Goal: Task Accomplishment & Management: Use online tool/utility

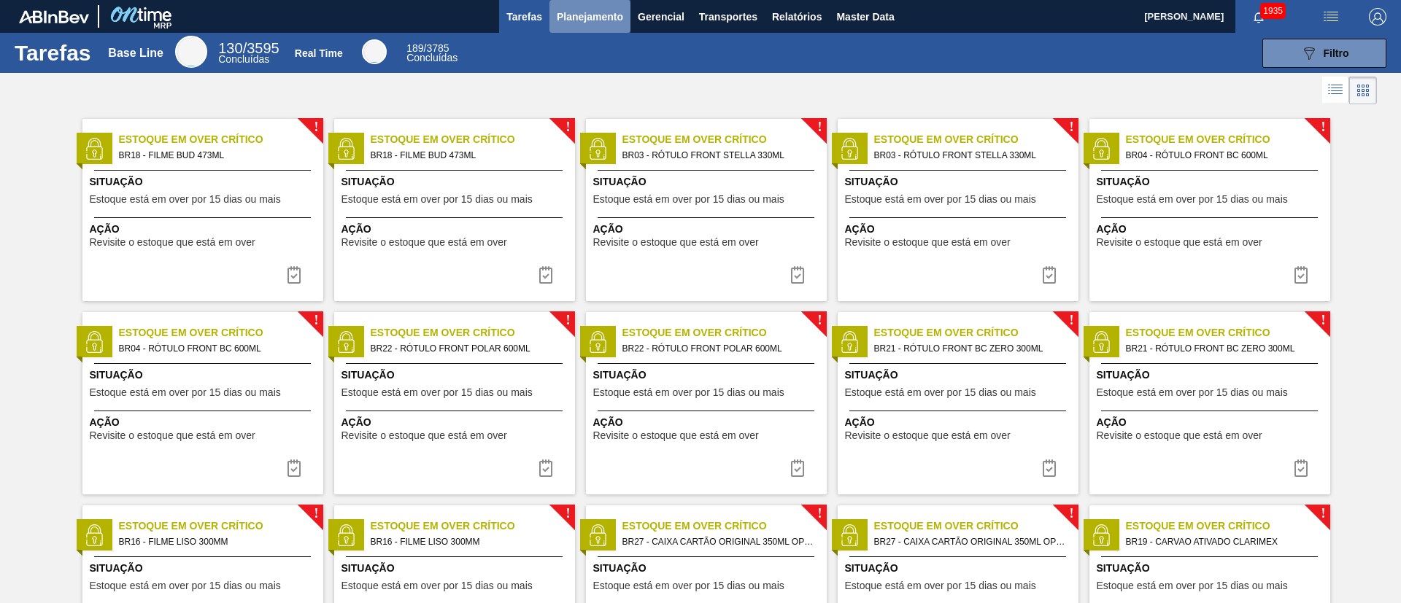
click at [622, 15] on button "Planejamento" at bounding box center [589, 16] width 81 height 33
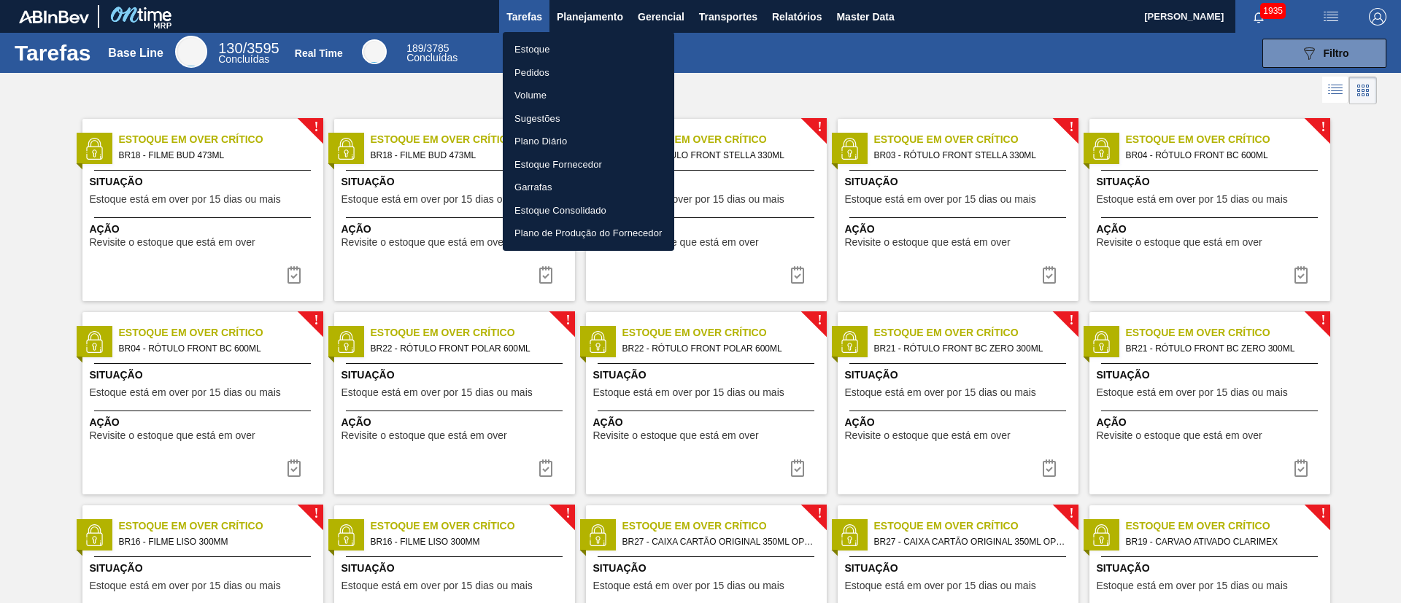
click at [547, 50] on li "Estoque" at bounding box center [588, 49] width 171 height 23
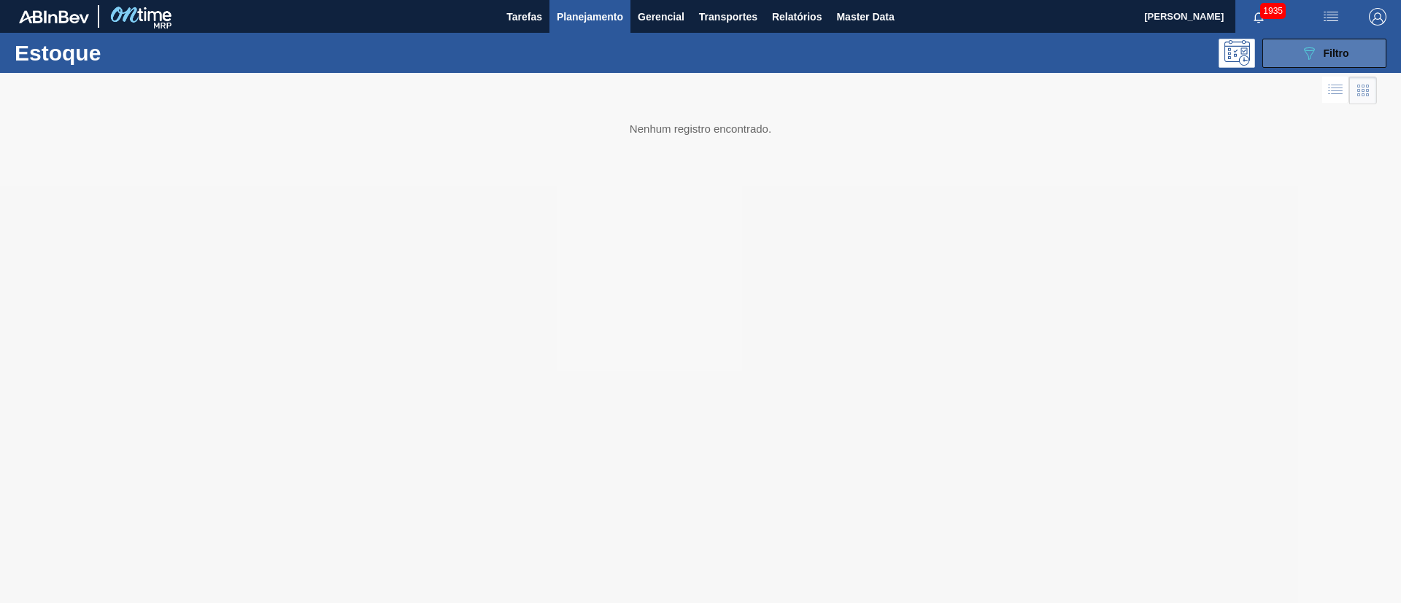
click at [1317, 55] on icon "089F7B8B-B2A5-4AFE-B5C0-19BA573D28AC" at bounding box center [1309, 54] width 18 height 18
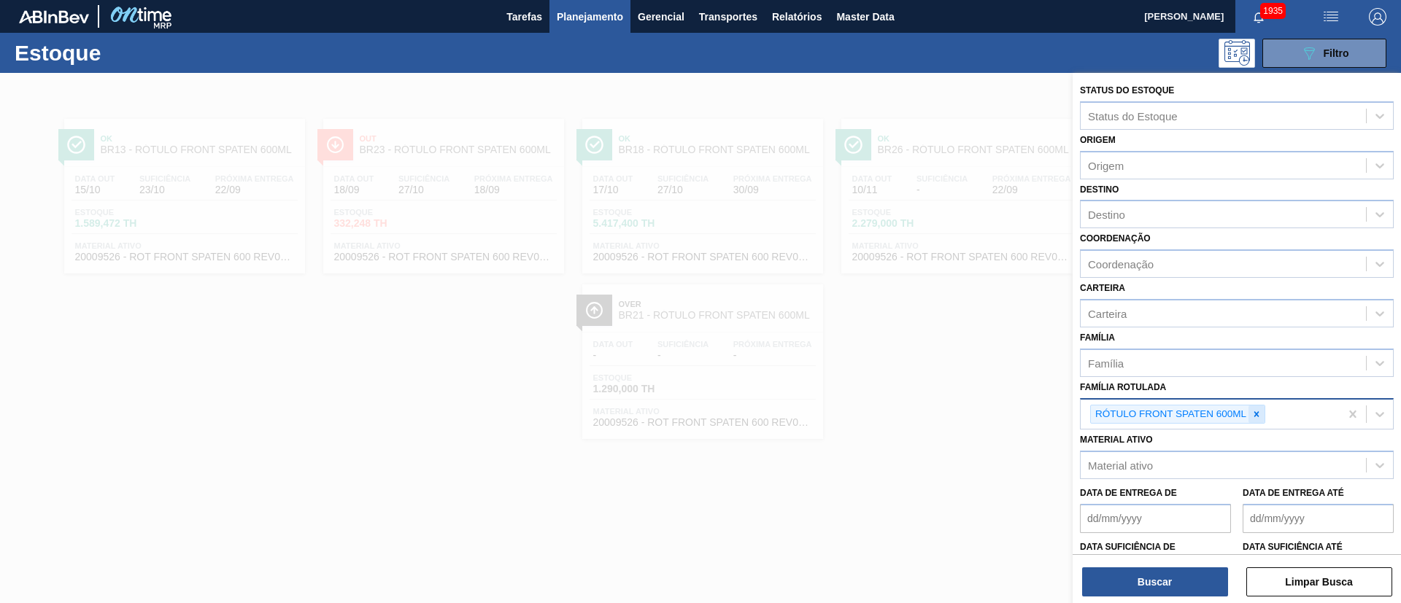
click at [1257, 417] on icon at bounding box center [1256, 414] width 10 height 10
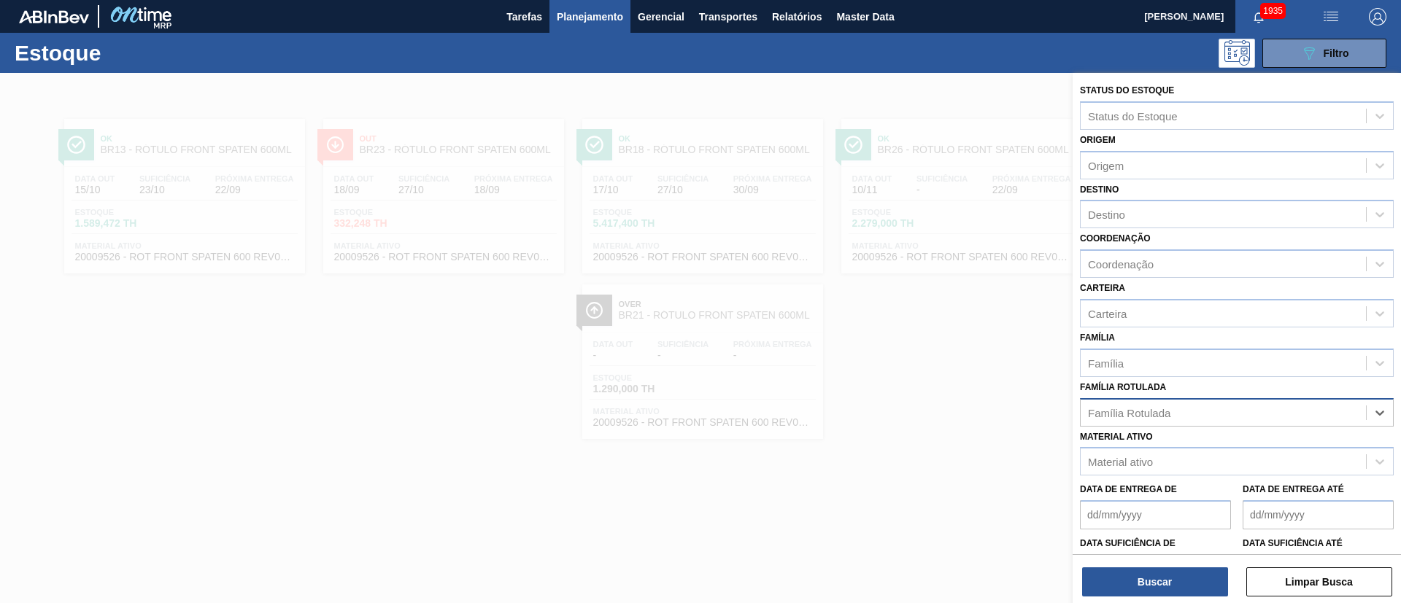
paste Rotulada "RÓTULO NECK BUD 1000ML"
type Rotulada "RÓTULO NECK BUD 1000ML"
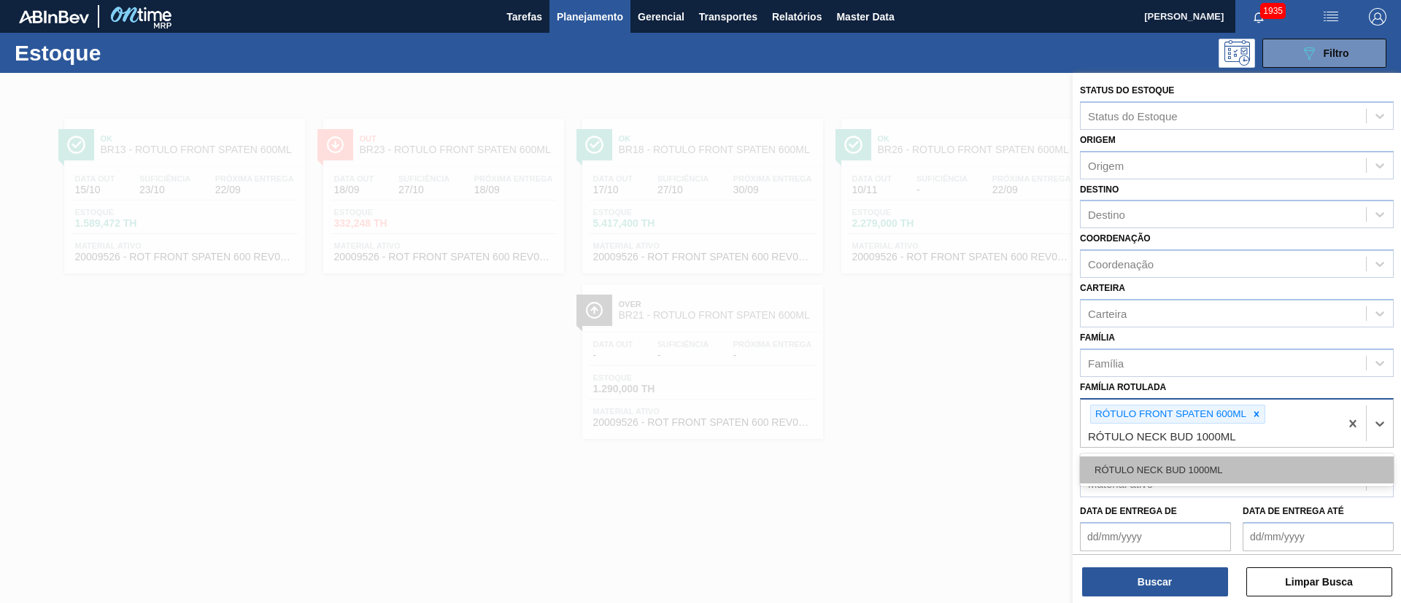
click at [1209, 466] on div "RÓTULO NECK BUD 1000ML" at bounding box center [1237, 470] width 314 height 27
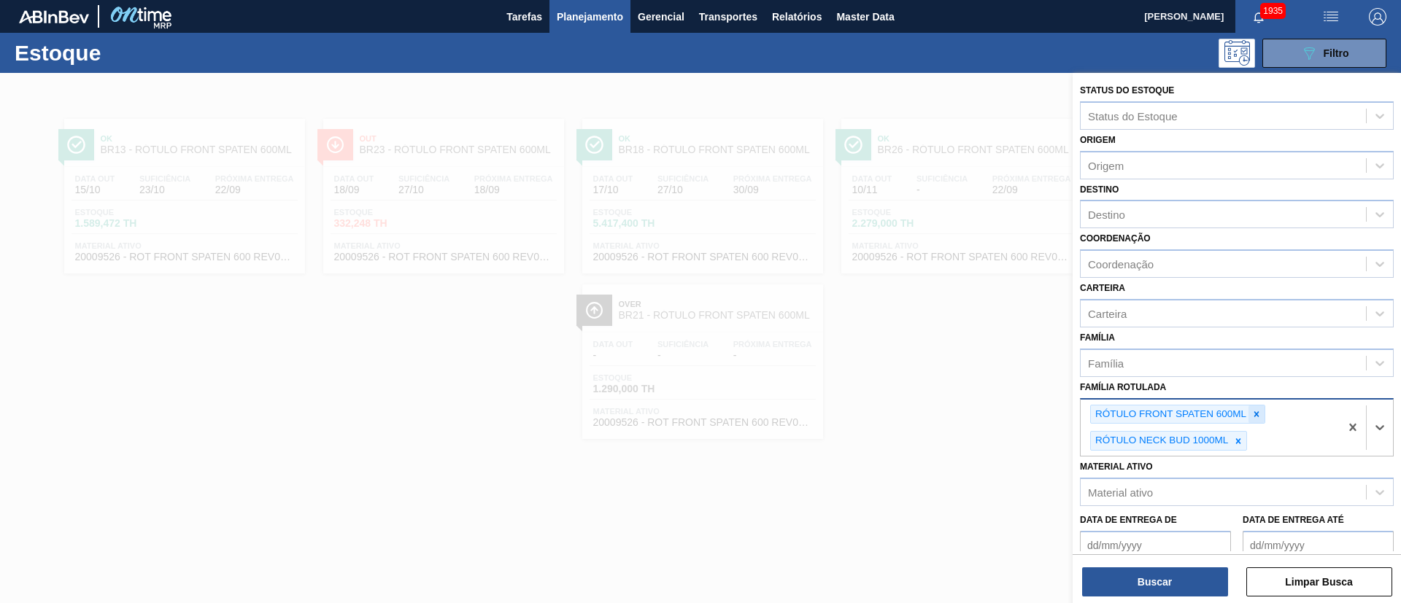
click at [1254, 412] on icon at bounding box center [1256, 414] width 10 height 10
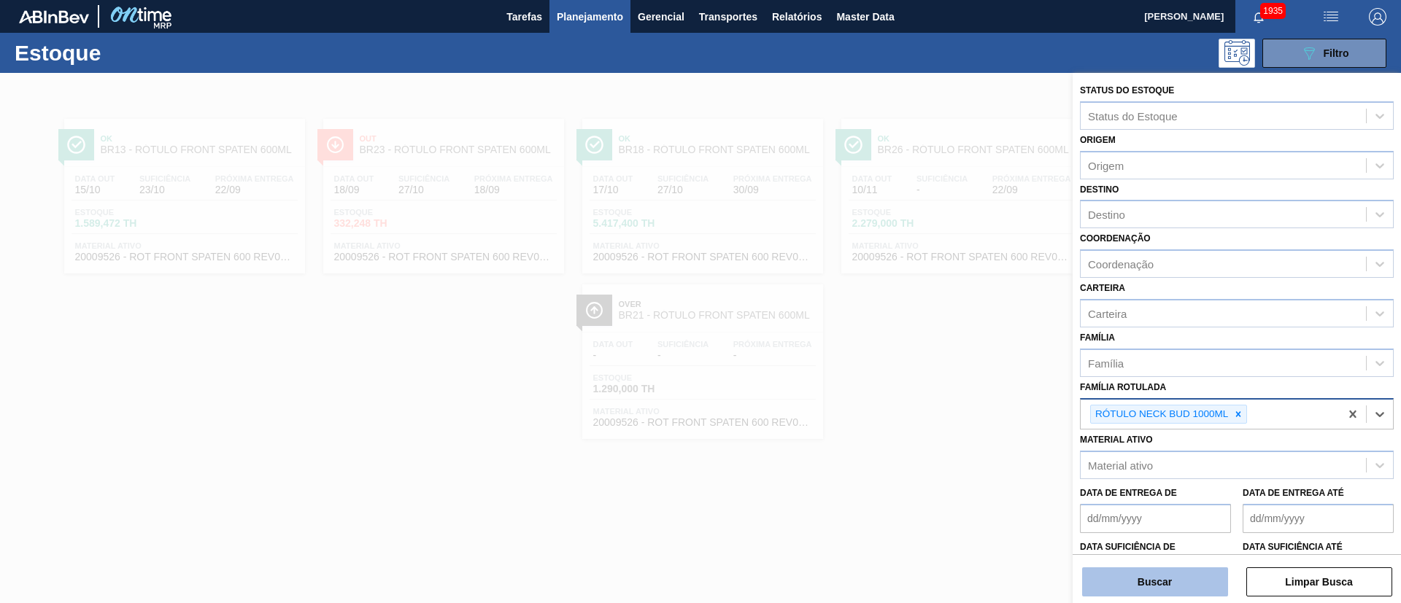
click at [1154, 577] on button "Buscar" at bounding box center [1155, 582] width 146 height 29
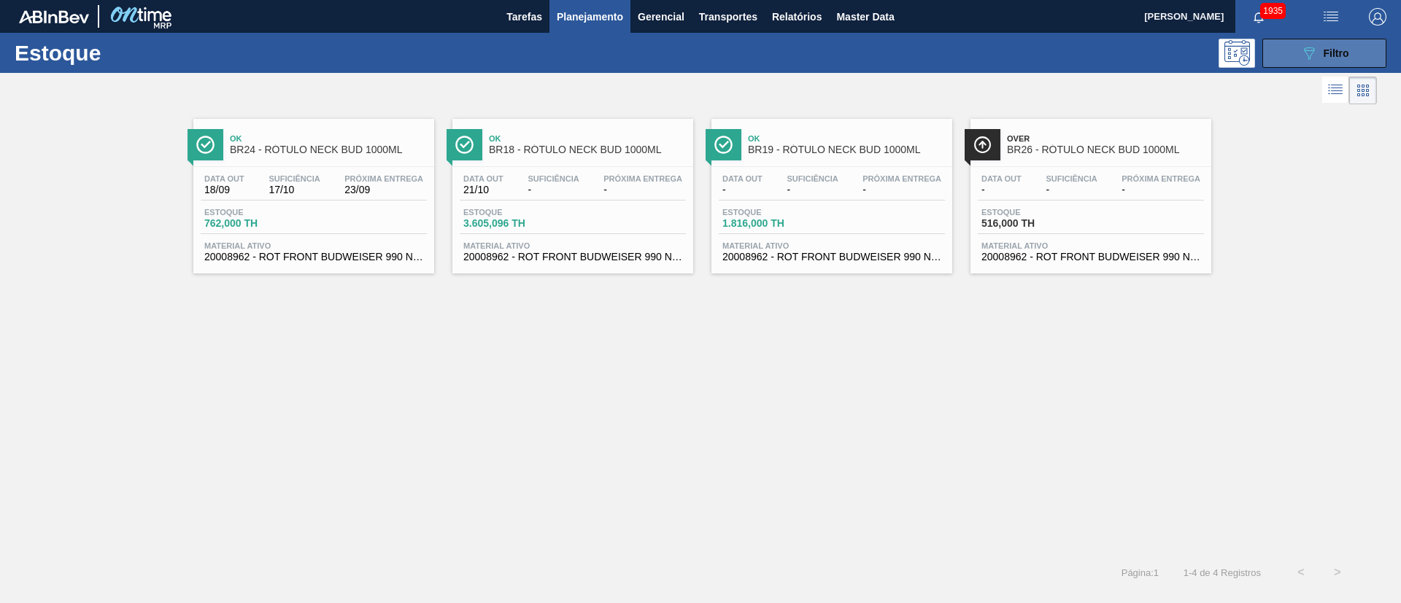
click at [1327, 52] on span "Filtro" at bounding box center [1337, 53] width 26 height 12
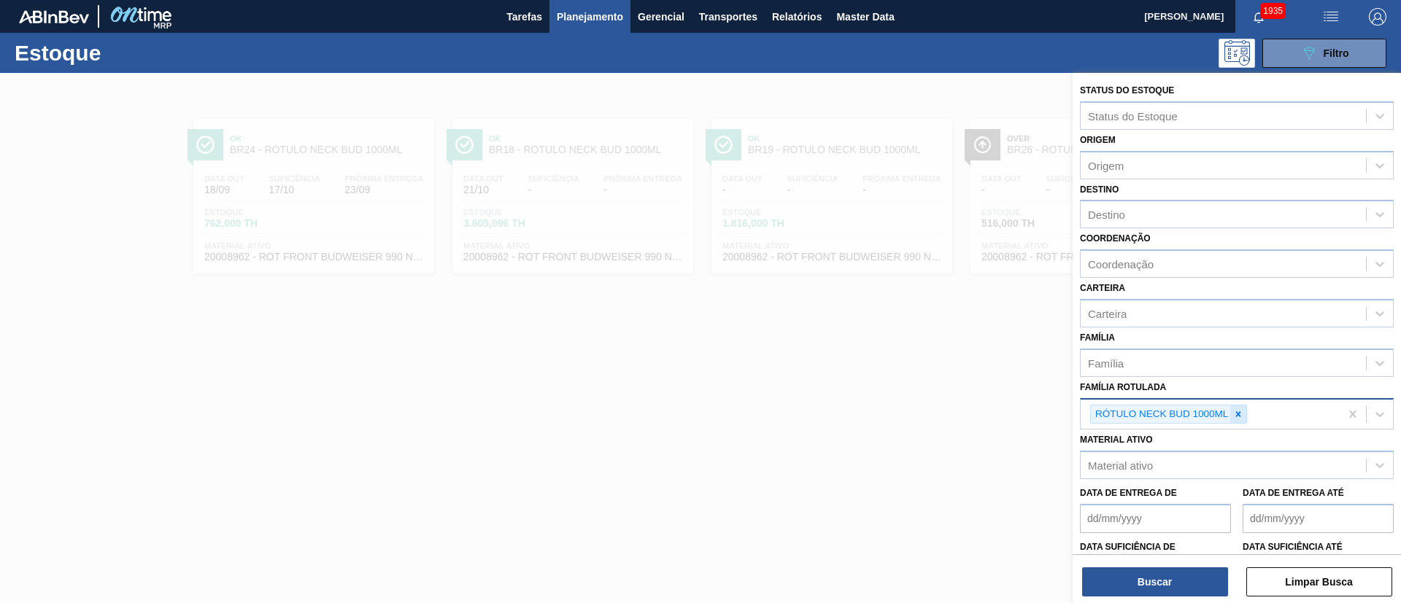
click at [1236, 415] on icon at bounding box center [1238, 414] width 10 height 10
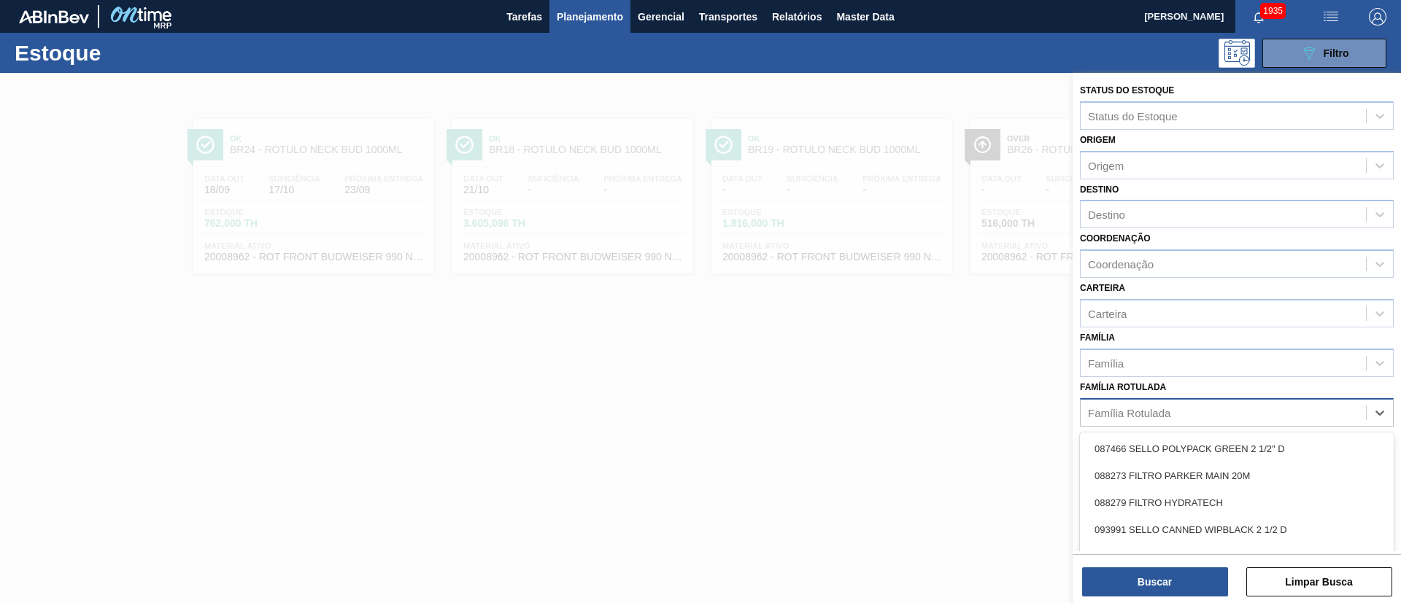
click at [1192, 406] on div "Família Rotulada" at bounding box center [1223, 412] width 285 height 21
paste Rotulada "RÓTULO FRONT BUD 1000ML"
type Rotulada "RÓTULO FRONT BUD 1000ML"
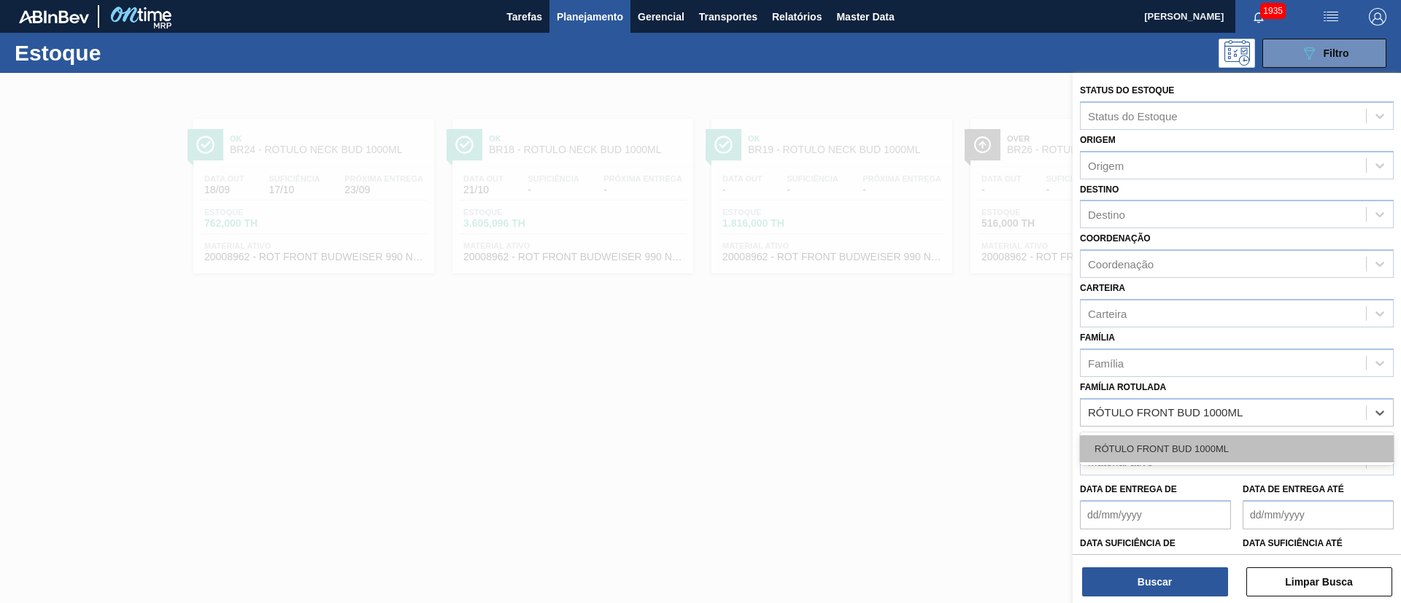
drag, startPoint x: 1187, startPoint y: 434, endPoint x: 1184, endPoint y: 443, distance: 9.2
click at [1186, 437] on div "RÓTULO FRONT BUD 1000ML" at bounding box center [1237, 449] width 314 height 33
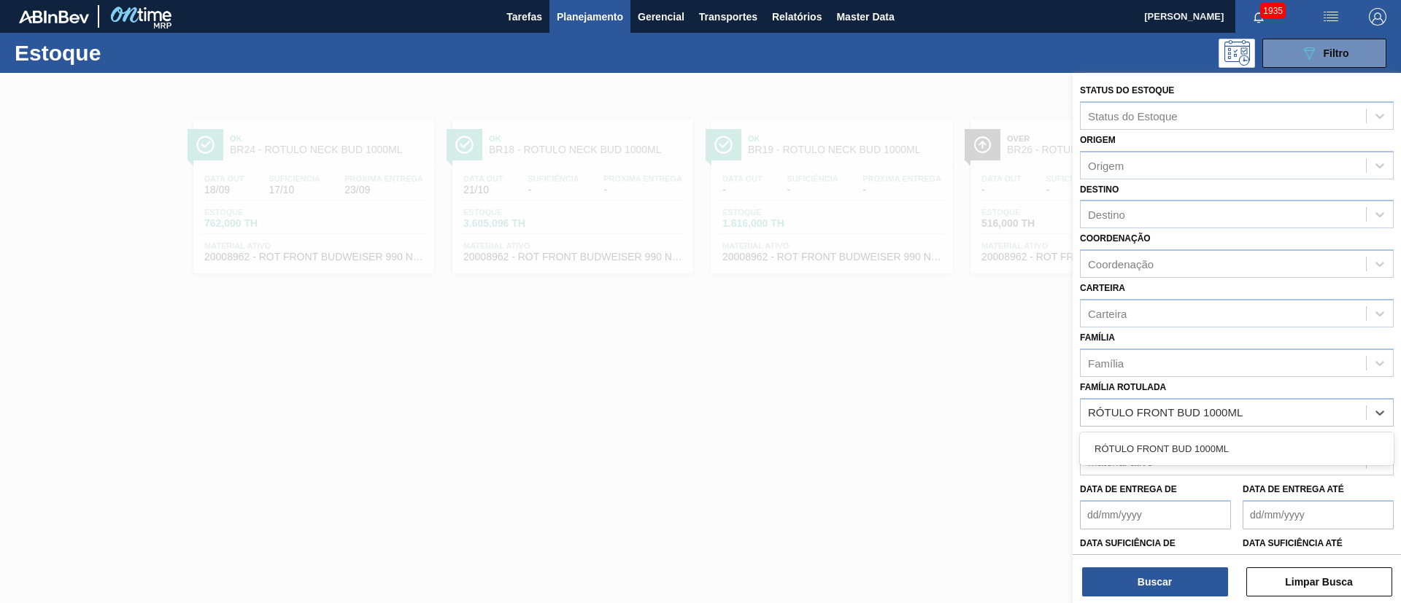
drag, startPoint x: 1181, startPoint y: 454, endPoint x: 1167, endPoint y: 503, distance: 51.3
click at [1177, 456] on div "RÓTULO FRONT BUD 1000ML" at bounding box center [1237, 449] width 314 height 27
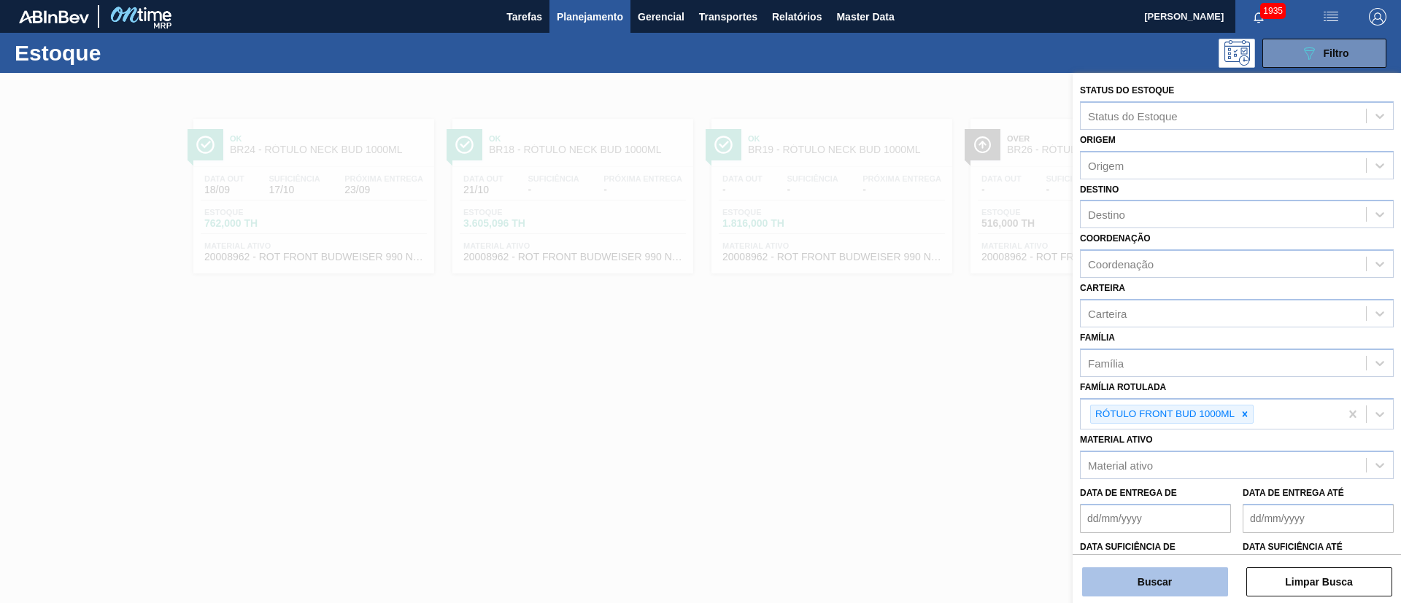
click at [1146, 589] on button "Buscar" at bounding box center [1155, 582] width 146 height 29
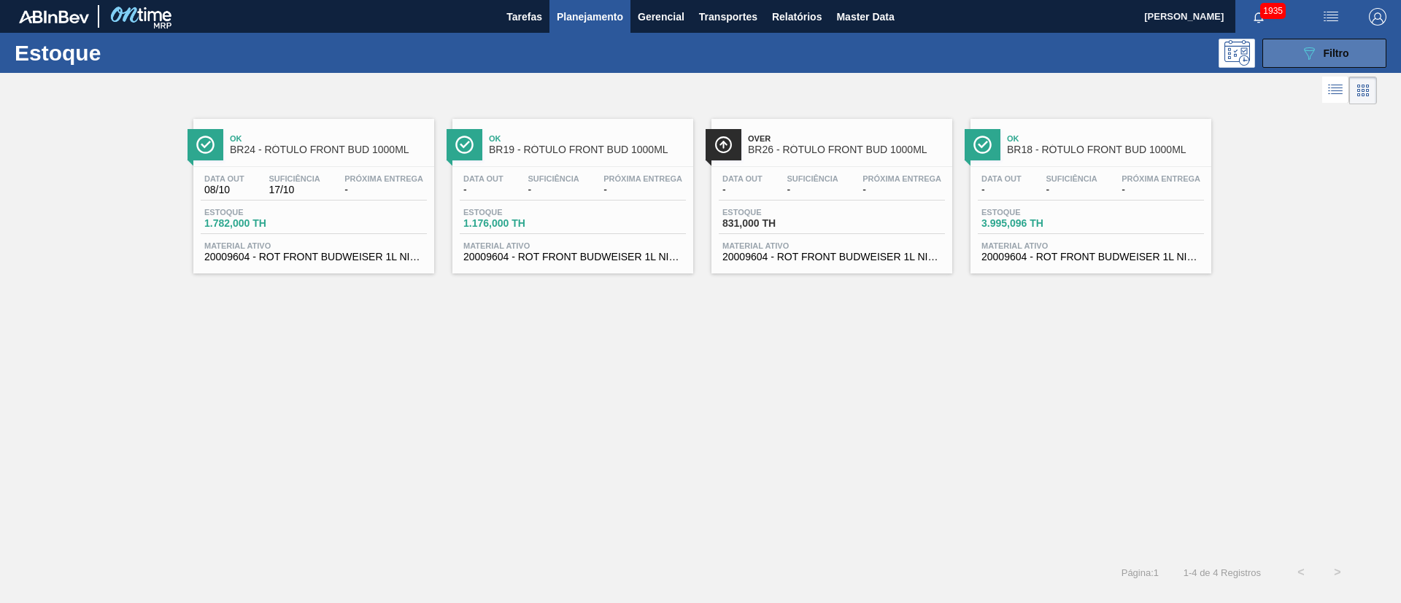
click at [1294, 52] on button "089F7B8B-B2A5-4AFE-B5C0-19BA573D28AC Filtro" at bounding box center [1324, 53] width 124 height 29
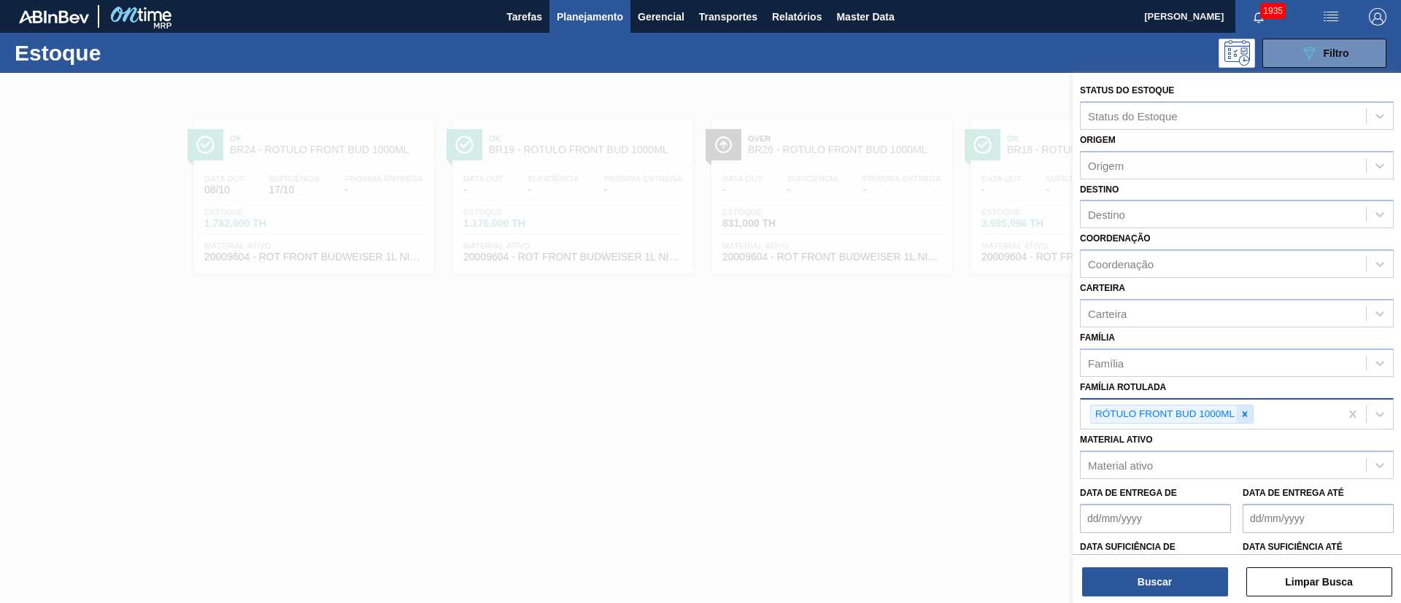
click at [1244, 417] on icon at bounding box center [1245, 414] width 10 height 10
paste Rotulada "RÓTULO FRONT BUD 1000ML"
type Rotulada "RÓTULO FRONT BUD 1000ML"
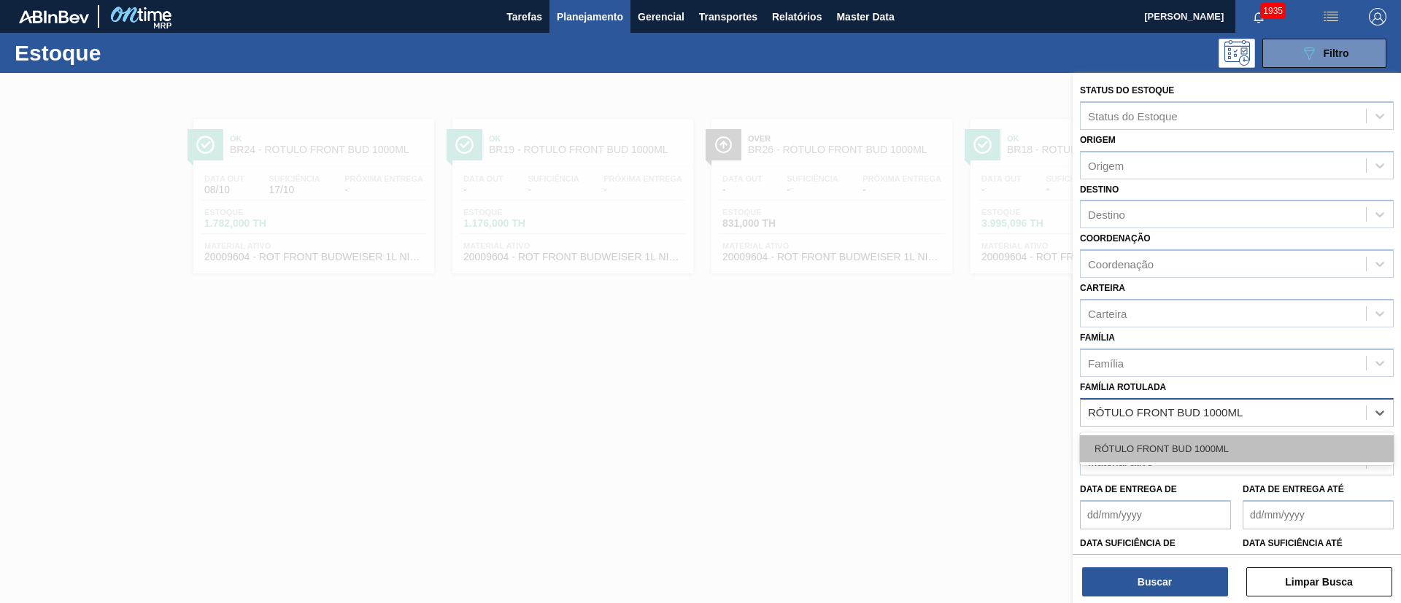
click at [1137, 439] on div "RÓTULO FRONT BUD 1000ML" at bounding box center [1237, 449] width 314 height 27
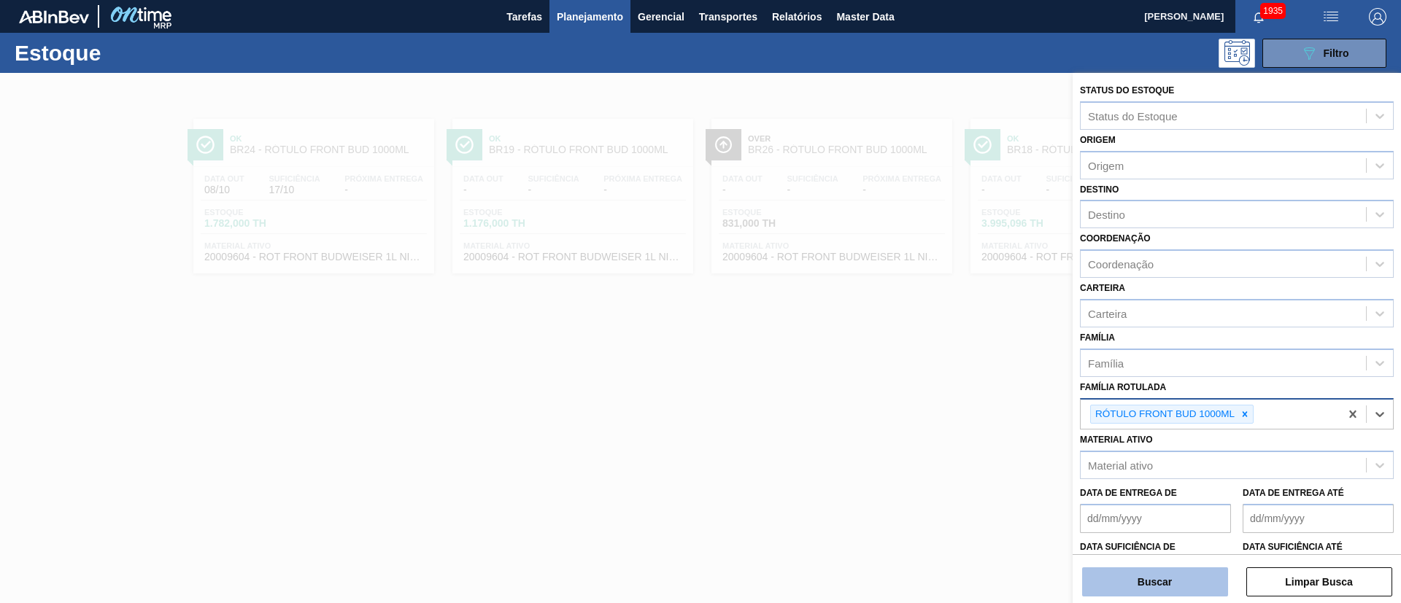
click at [1162, 578] on button "Buscar" at bounding box center [1155, 582] width 146 height 29
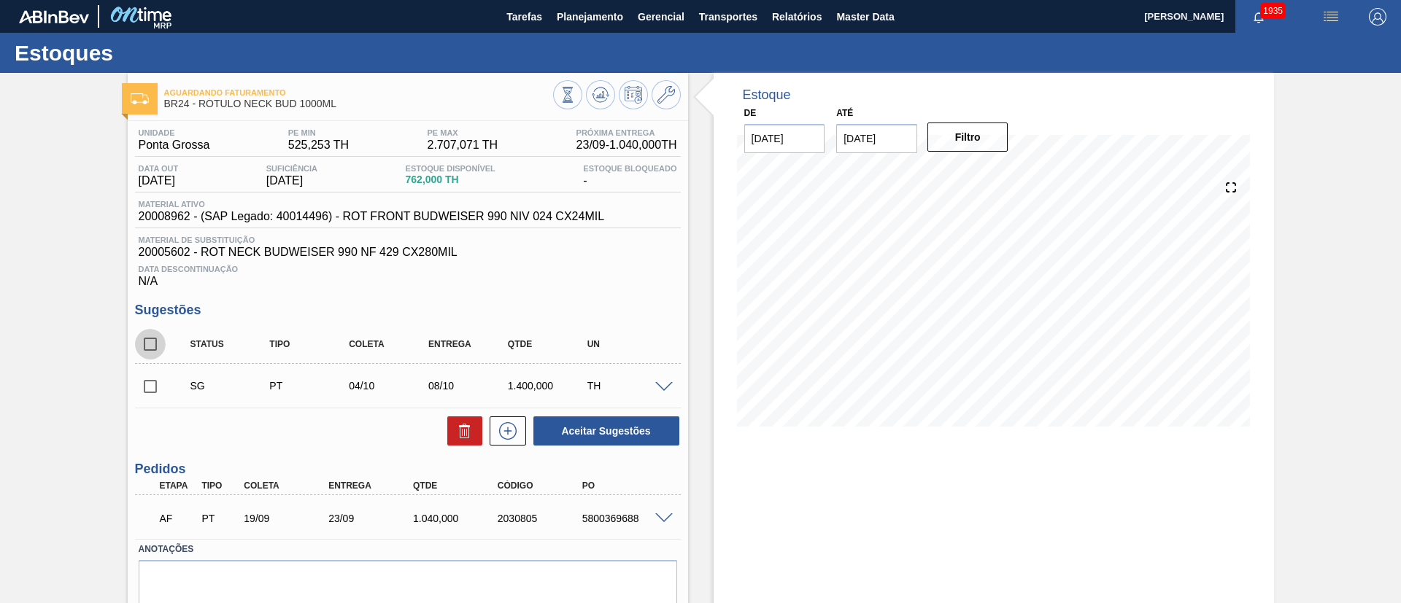
click at [154, 345] on input "checkbox" at bounding box center [150, 344] width 31 height 31
checkbox input "true"
click at [461, 422] on icon at bounding box center [465, 431] width 18 height 18
checkbox input "false"
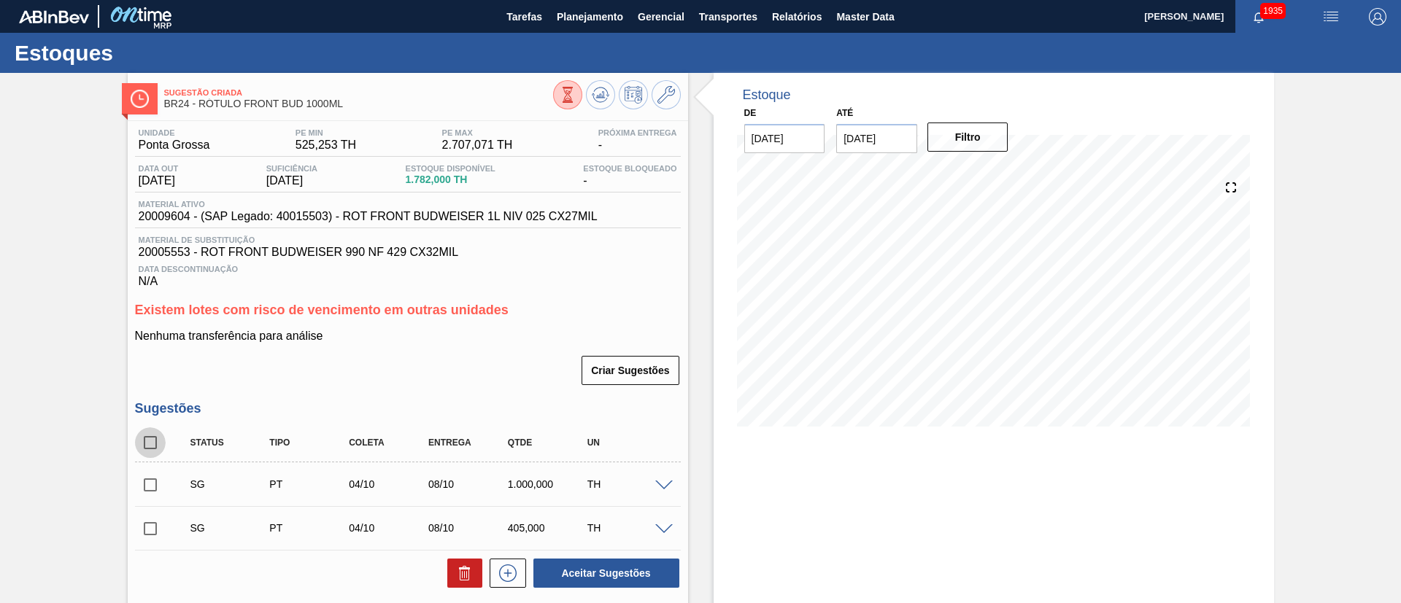
click at [146, 445] on input "checkbox" at bounding box center [150, 443] width 31 height 31
checkbox input "true"
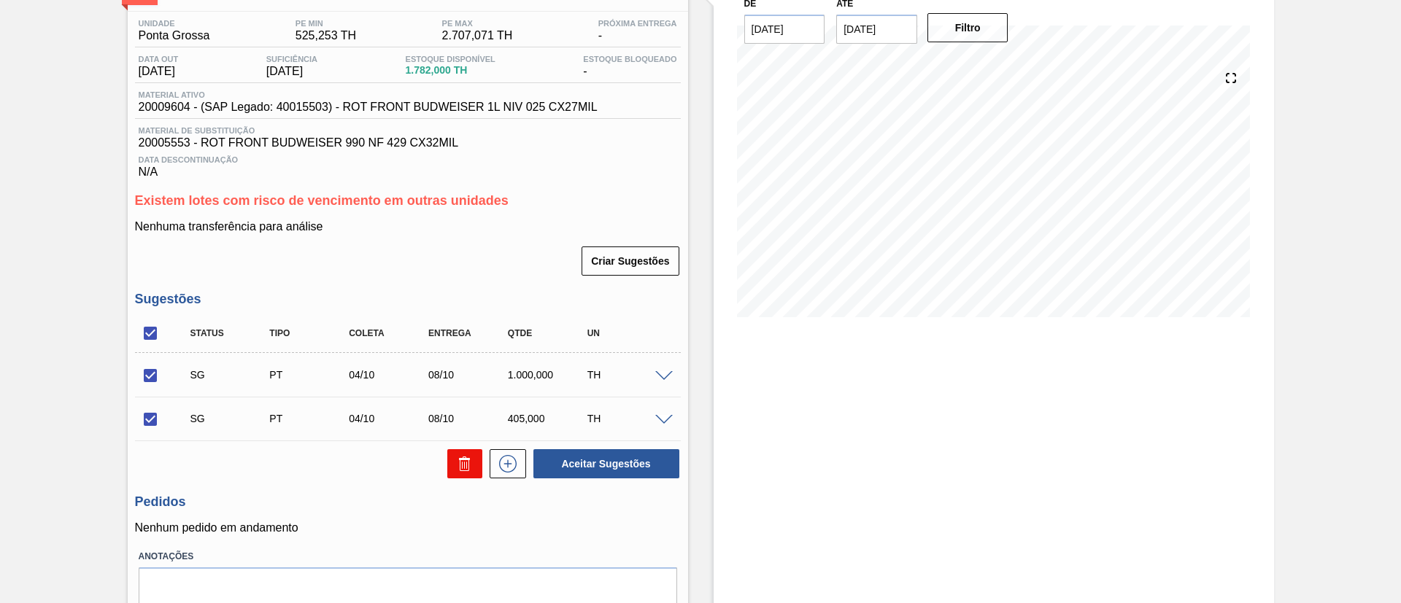
click at [449, 473] on button at bounding box center [464, 463] width 35 height 29
checkbox input "false"
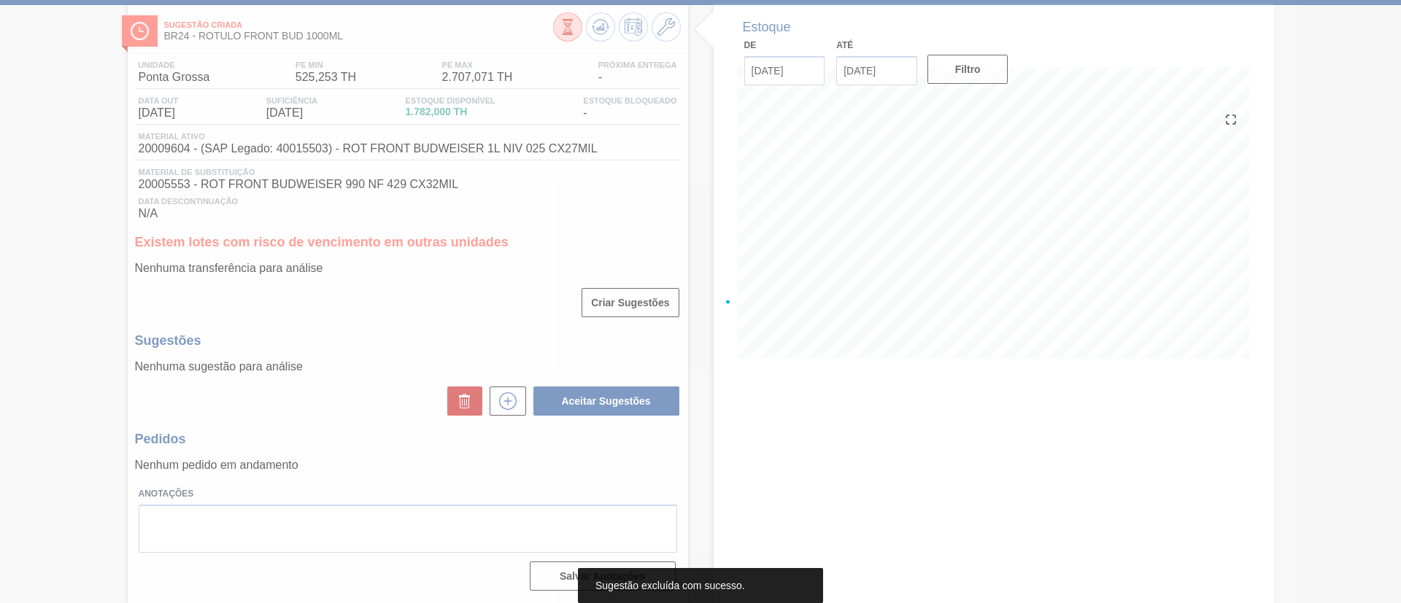
scroll to position [68, 0]
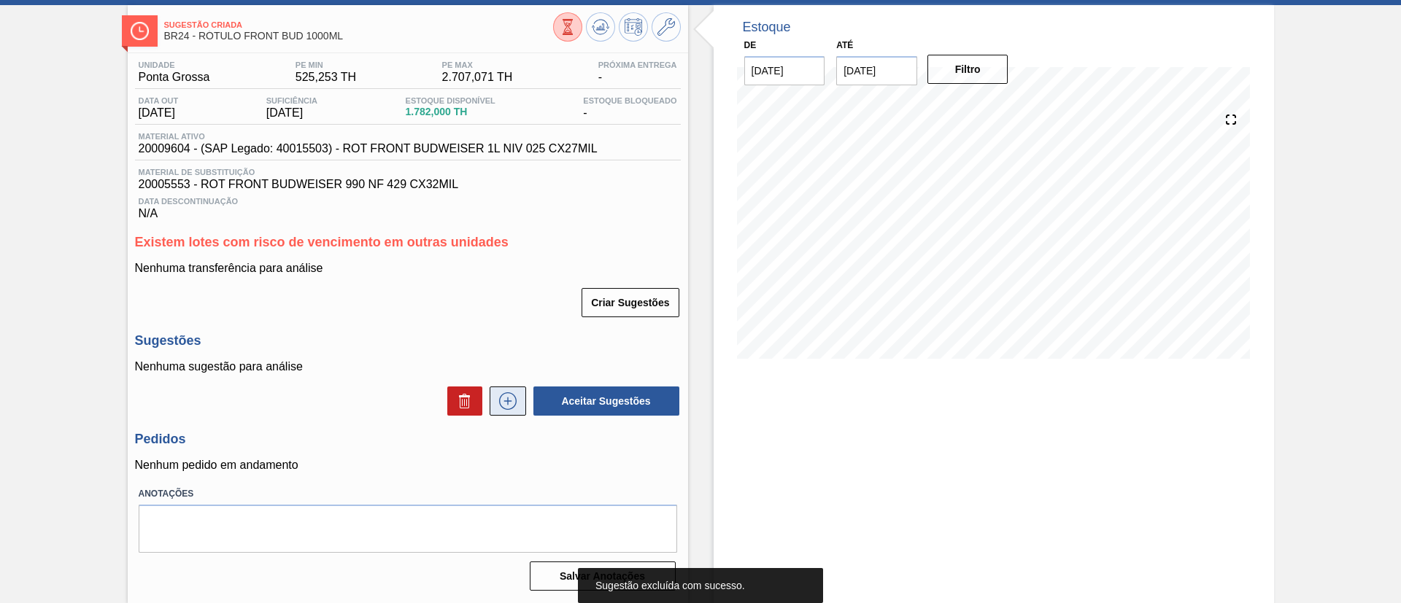
click at [502, 400] on icon at bounding box center [507, 402] width 23 height 18
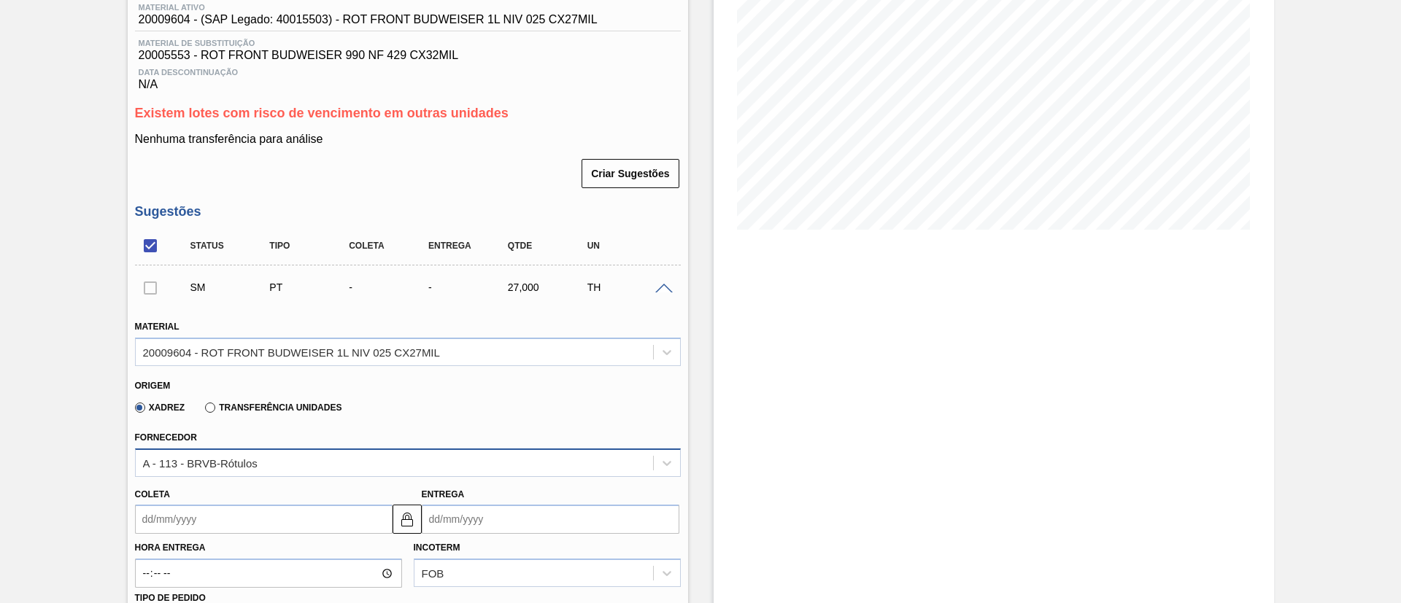
scroll to position [396, 0]
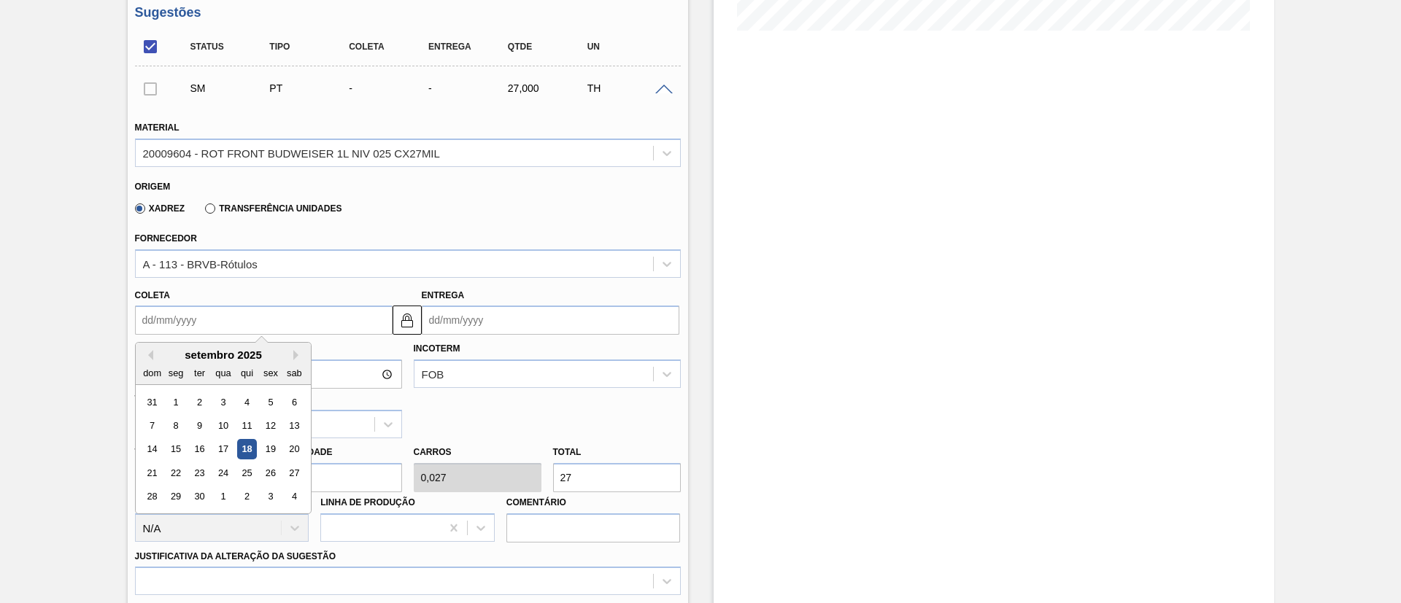
click at [185, 312] on input "Coleta" at bounding box center [264, 320] width 258 height 29
click at [249, 448] on div "18" at bounding box center [246, 450] width 20 height 20
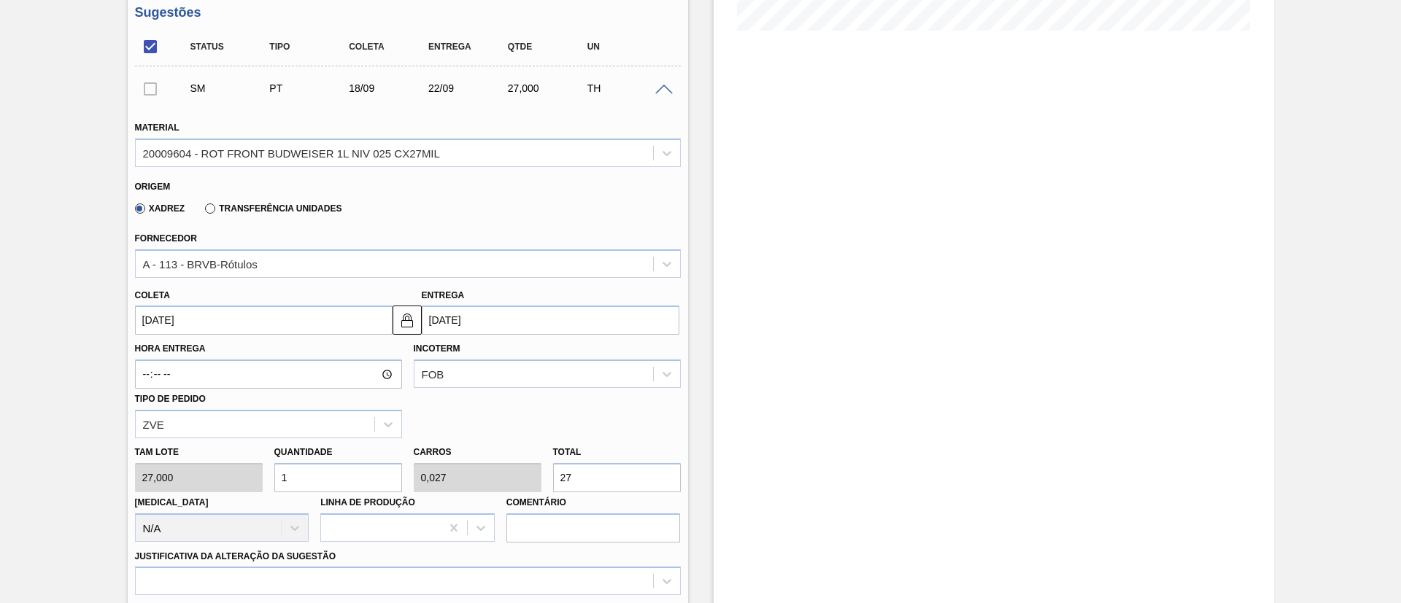
type input "[DATE]"
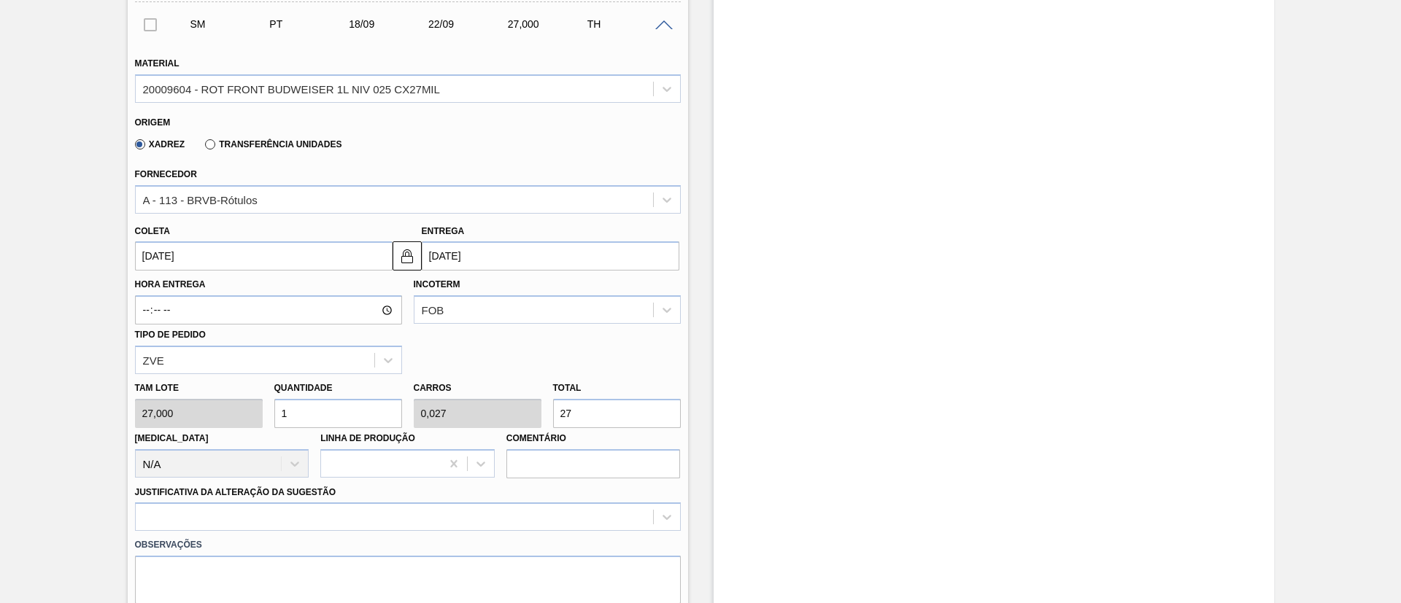
scroll to position [506, 0]
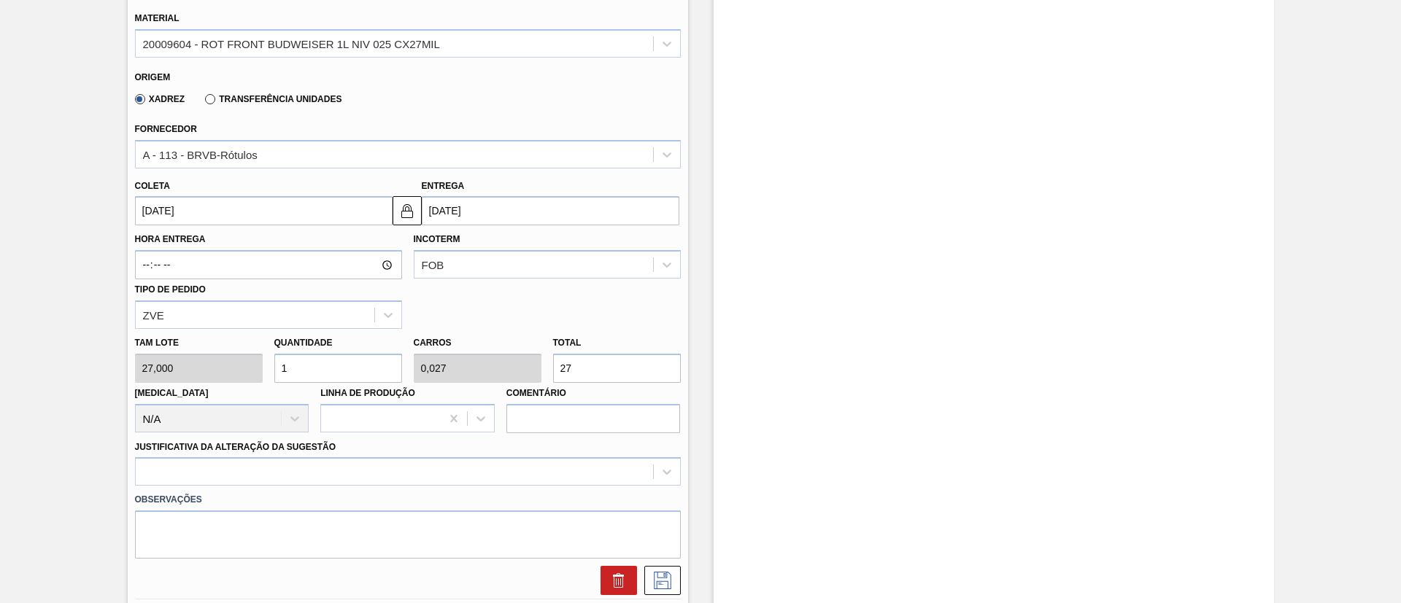
click at [515, 368] on div "Tam lote 27,000 Quantidade 1 Carros 0,027 Total 27 Doca N/A Linha de Produção C…" at bounding box center [407, 381] width 557 height 104
type input "0,296"
type input "0,008"
type input "8"
type input "2,963"
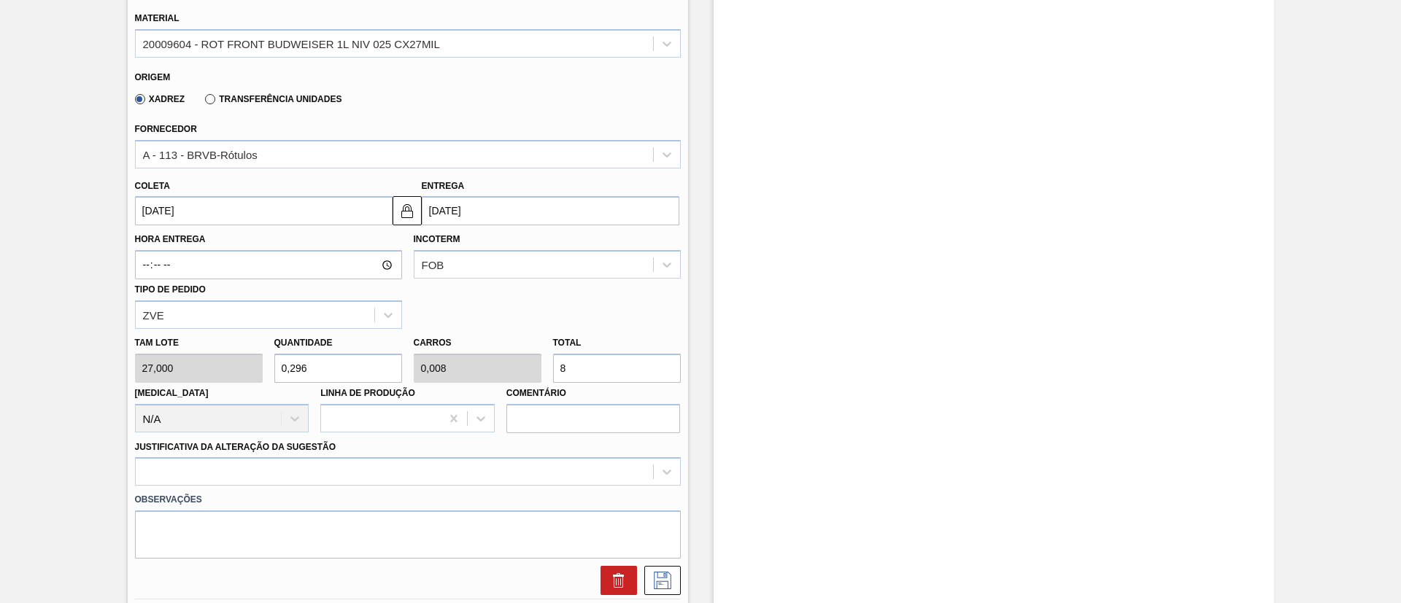
type input "0,08"
type input "80"
type input "29,63"
type input "0,8"
type input "800"
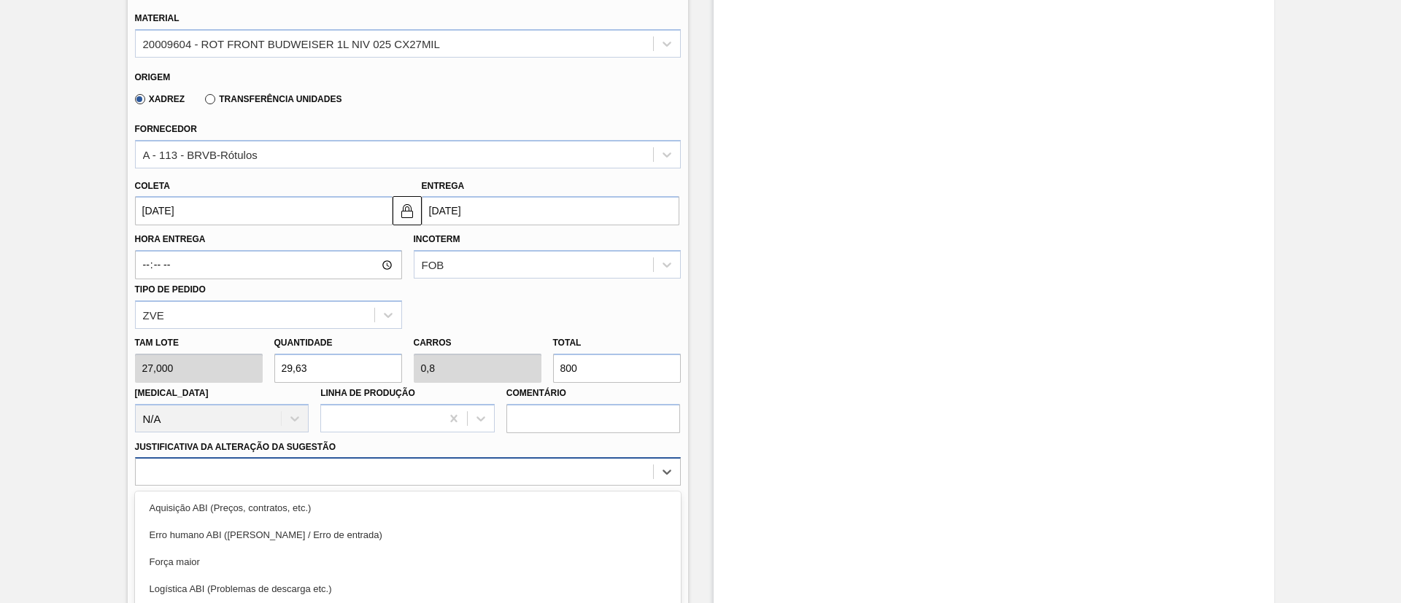
click at [327, 460] on div "option Força maior focused, 3 of 18. 18 results available. Use Up and Down to c…" at bounding box center [408, 472] width 546 height 28
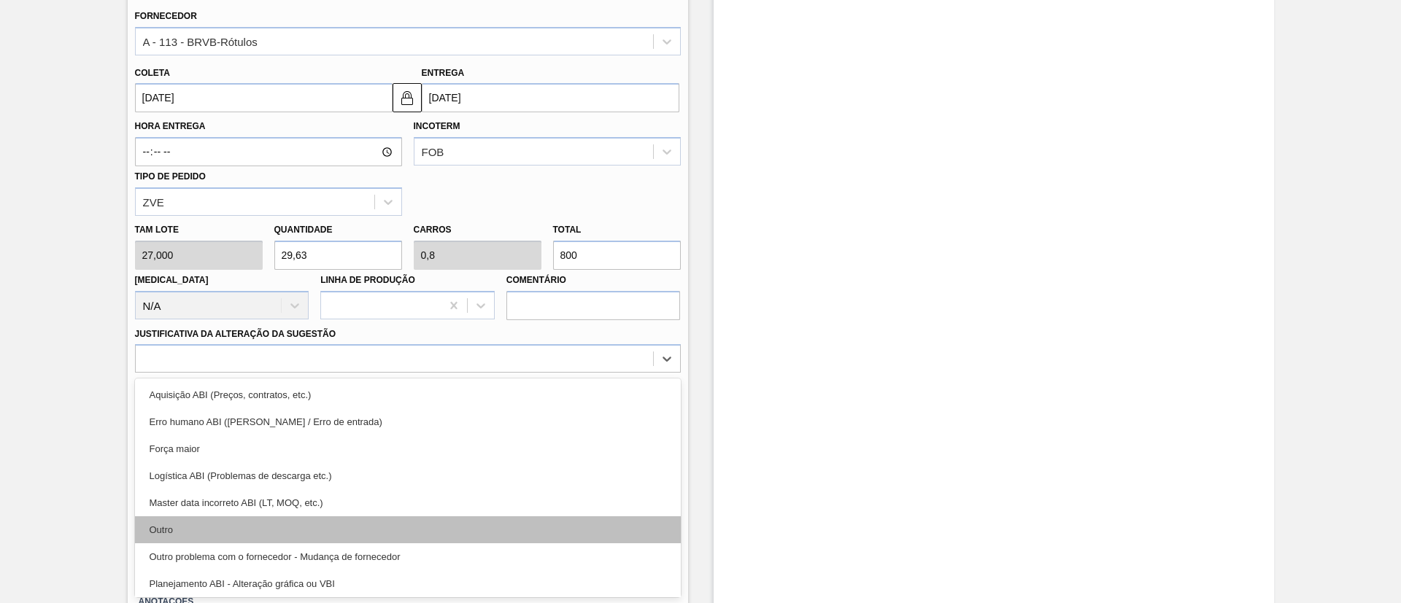
click at [296, 536] on div "Outro" at bounding box center [408, 530] width 546 height 27
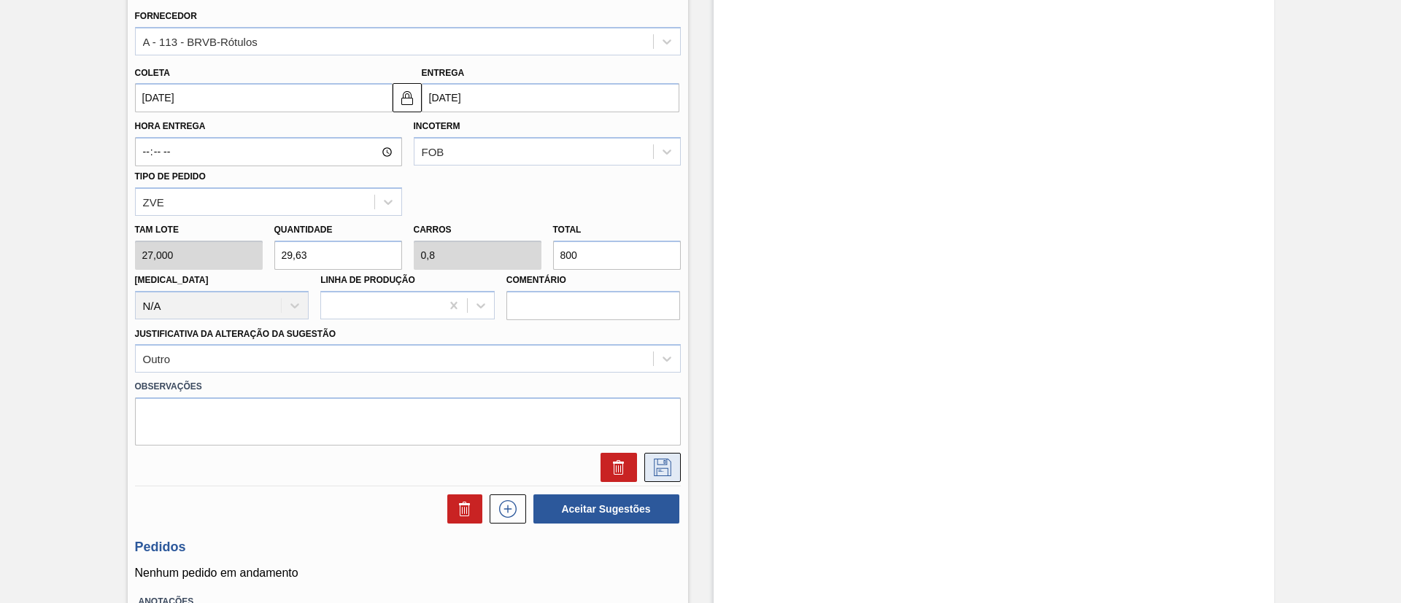
click at [662, 468] on icon at bounding box center [662, 468] width 23 height 18
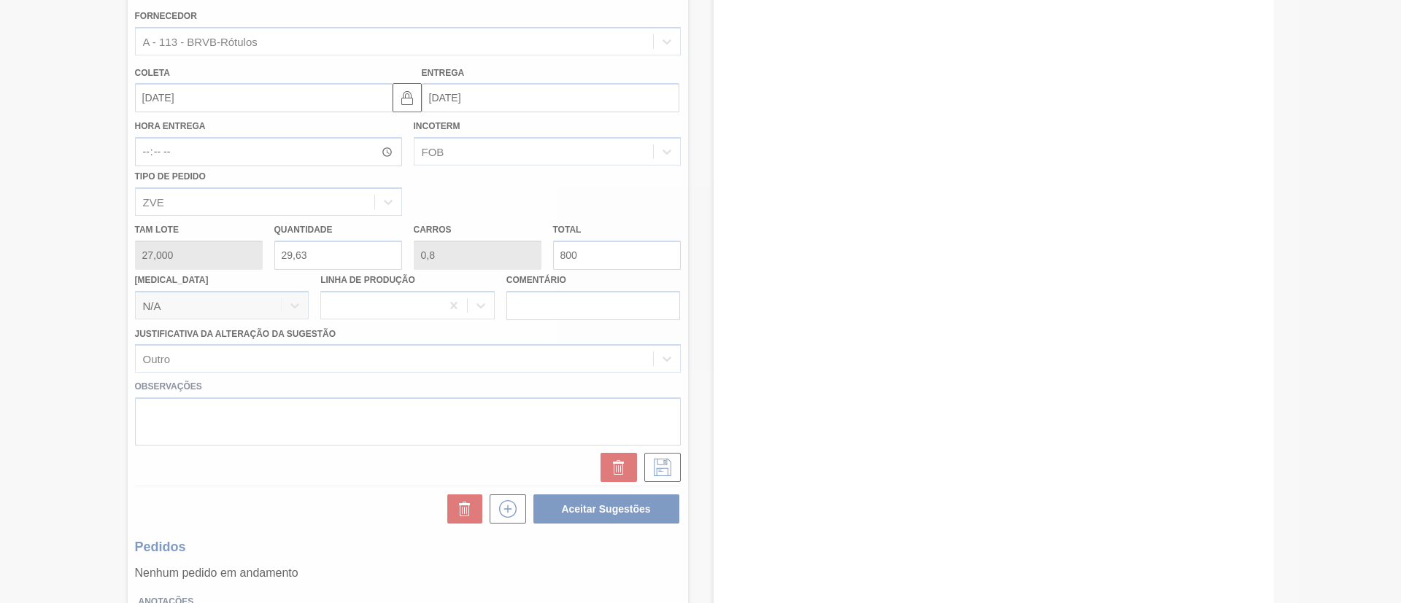
scroll to position [128, 0]
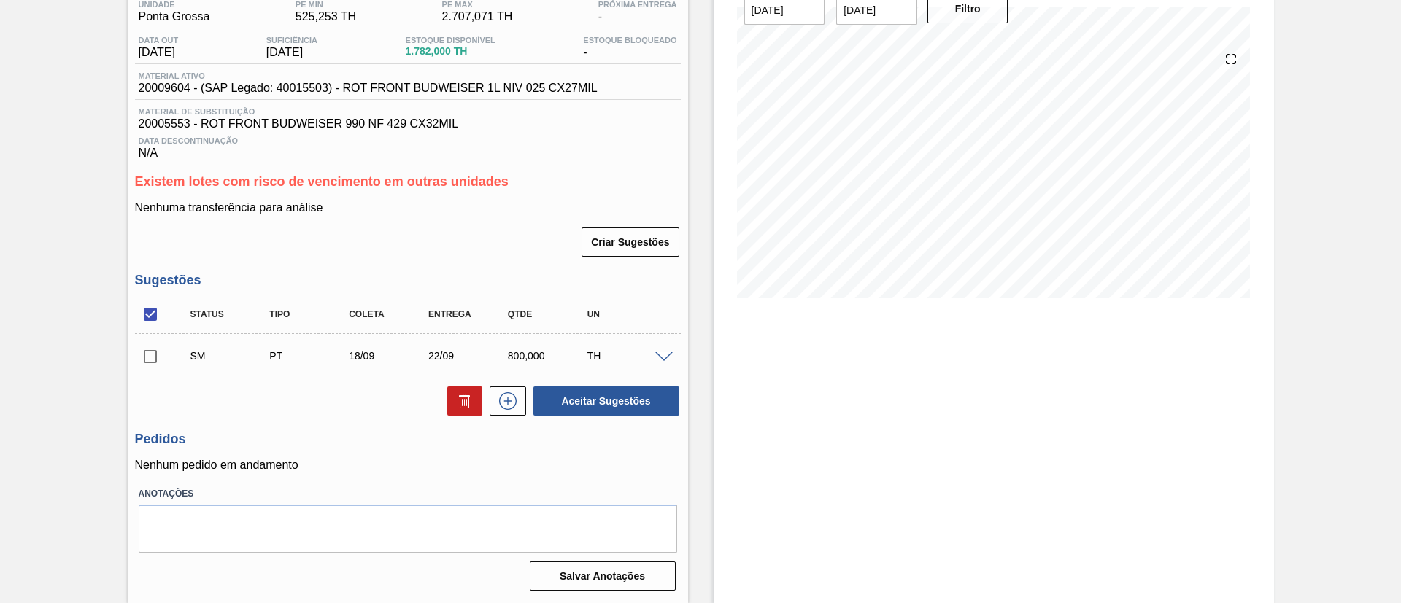
click at [161, 359] on input "checkbox" at bounding box center [150, 356] width 31 height 31
checkbox input "true"
click at [598, 397] on button "Aceitar Sugestões" at bounding box center [606, 401] width 146 height 29
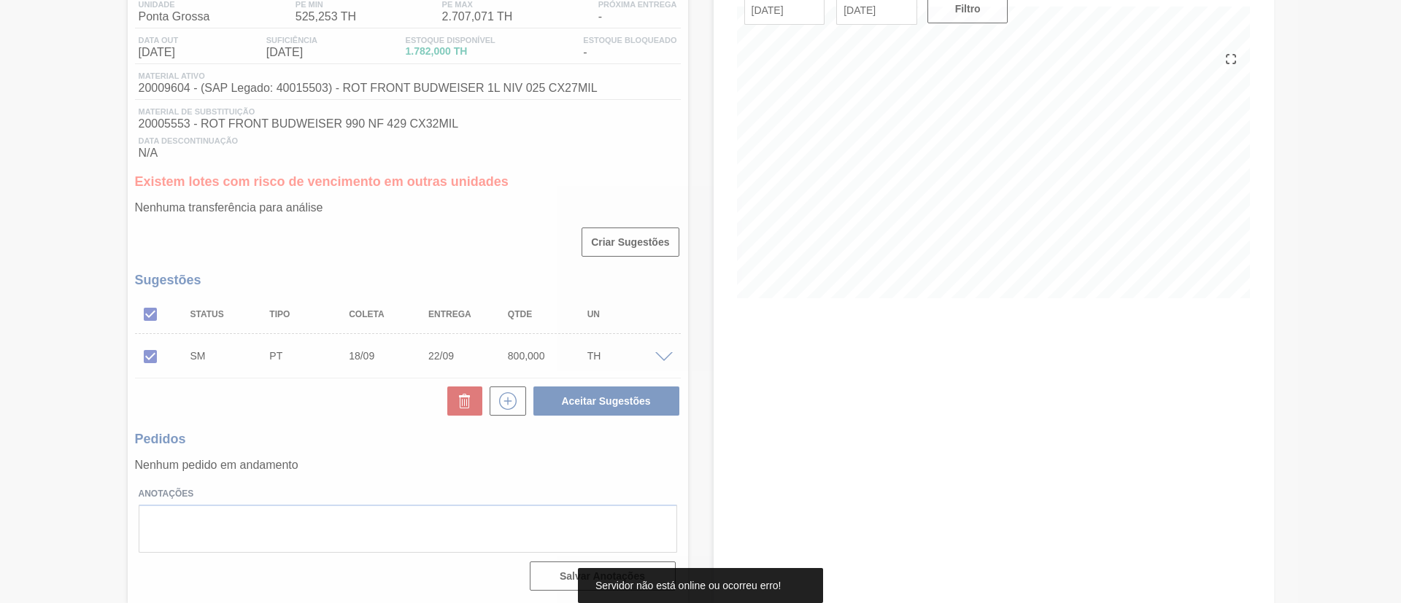
scroll to position [93, 0]
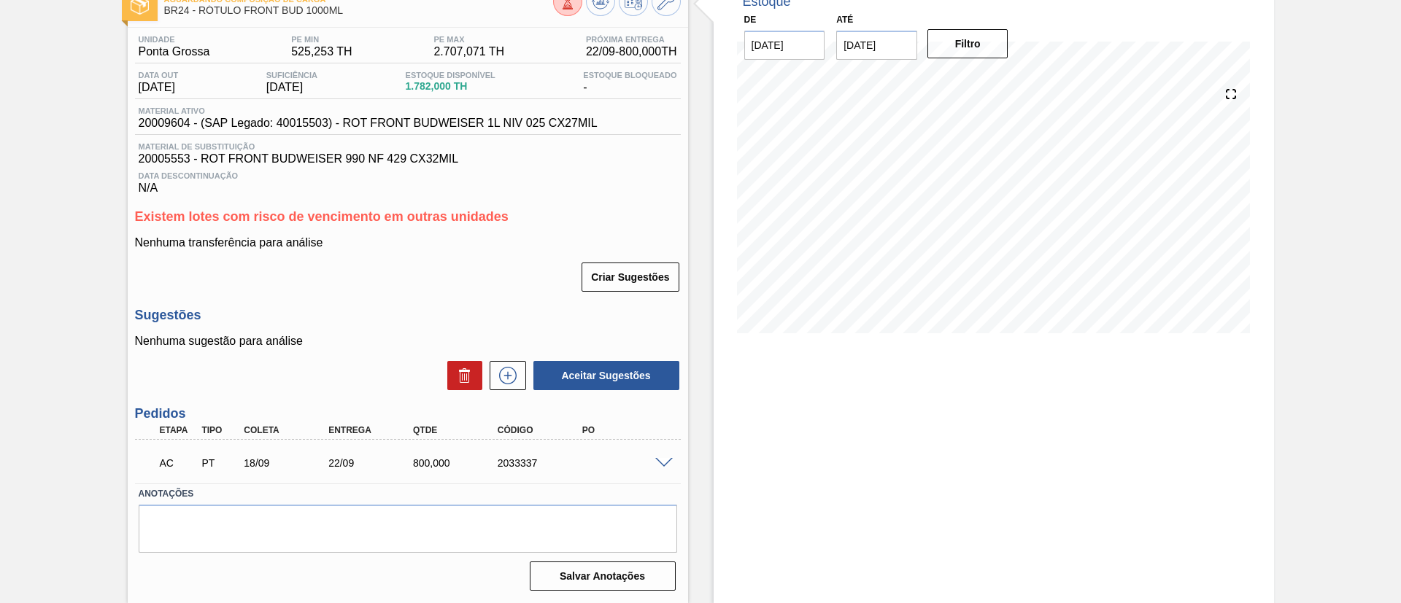
click at [663, 468] on div "AC PT 18/09 22/09 800,000 2033337" at bounding box center [408, 462] width 546 height 36
click at [661, 464] on span at bounding box center [664, 463] width 18 height 11
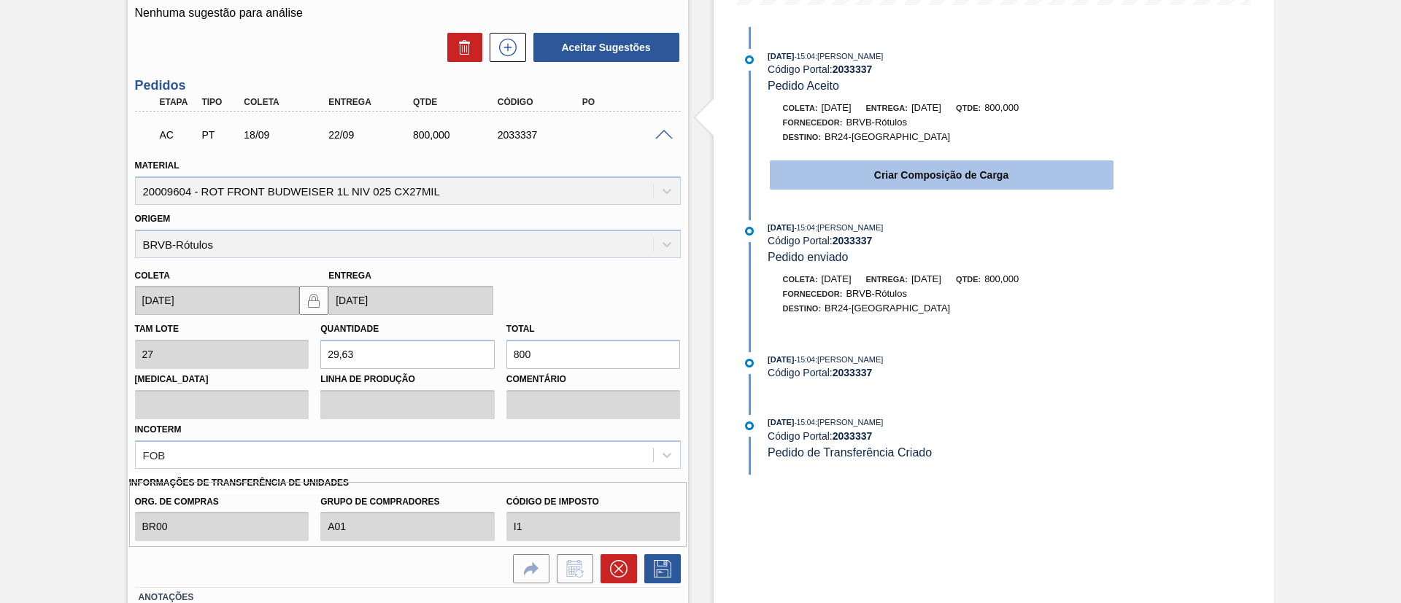
click at [911, 176] on button "Criar Composição de Carga" at bounding box center [942, 175] width 344 height 29
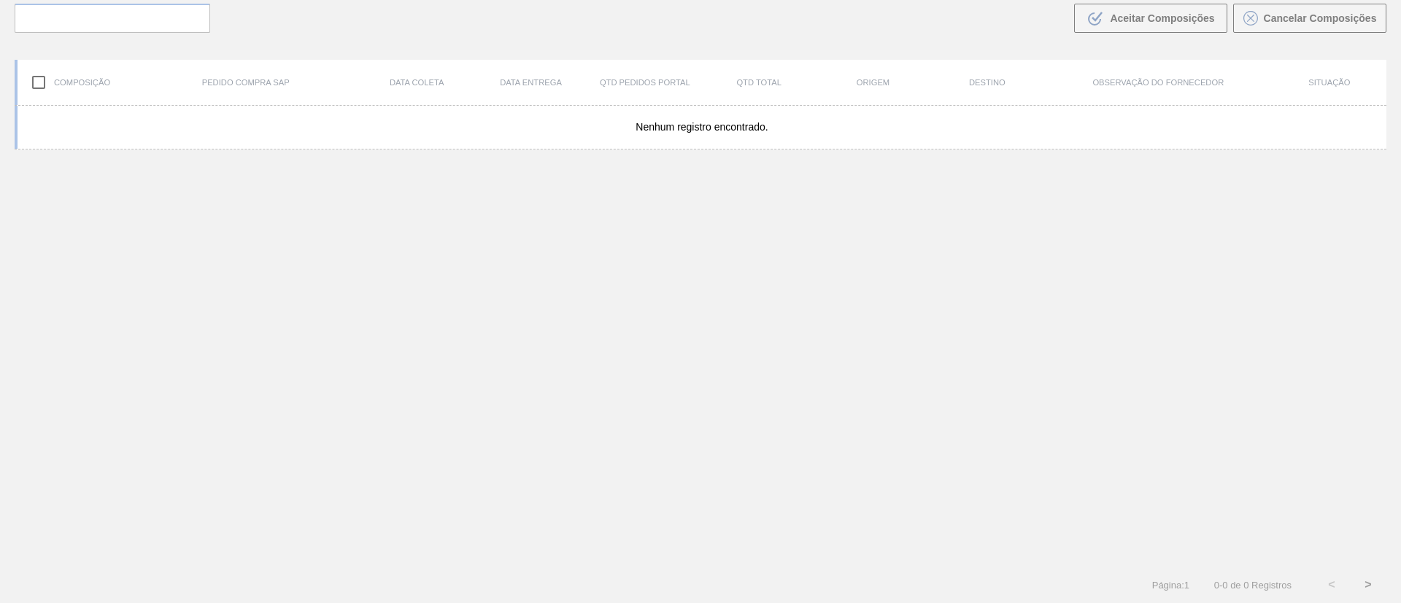
scroll to position [105, 0]
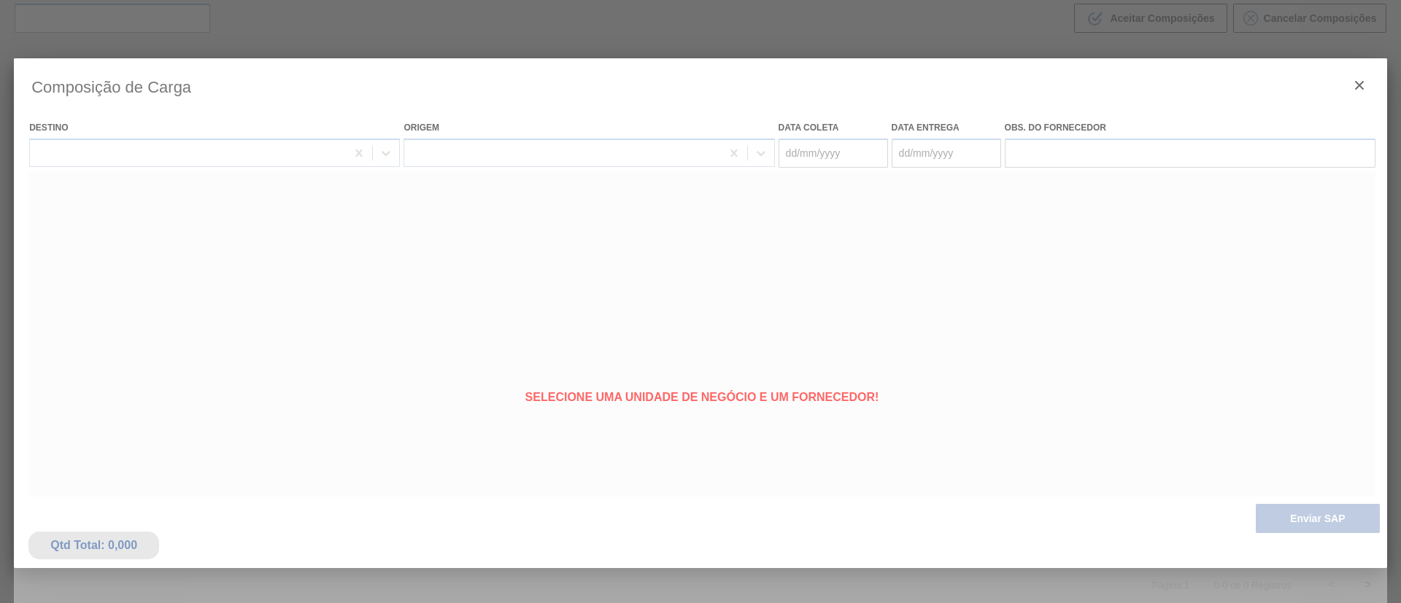
type coleta "[DATE]"
type entrega "[DATE]"
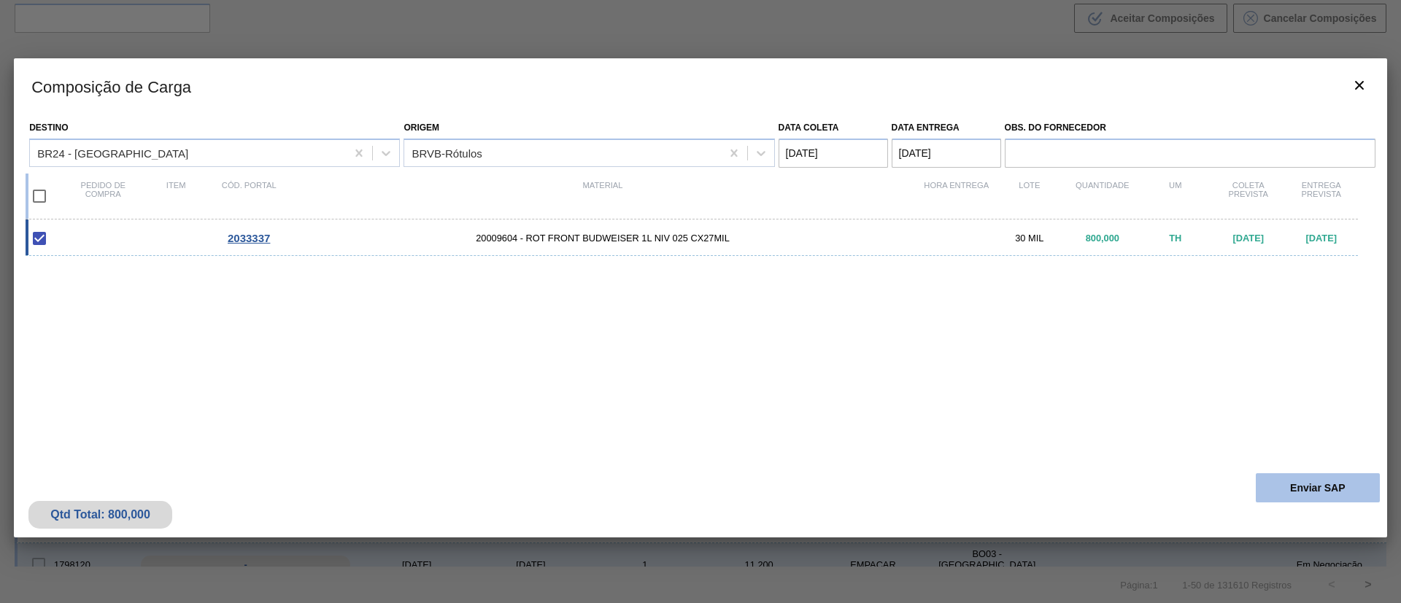
click at [1333, 484] on button "Enviar SAP" at bounding box center [1318, 488] width 124 height 29
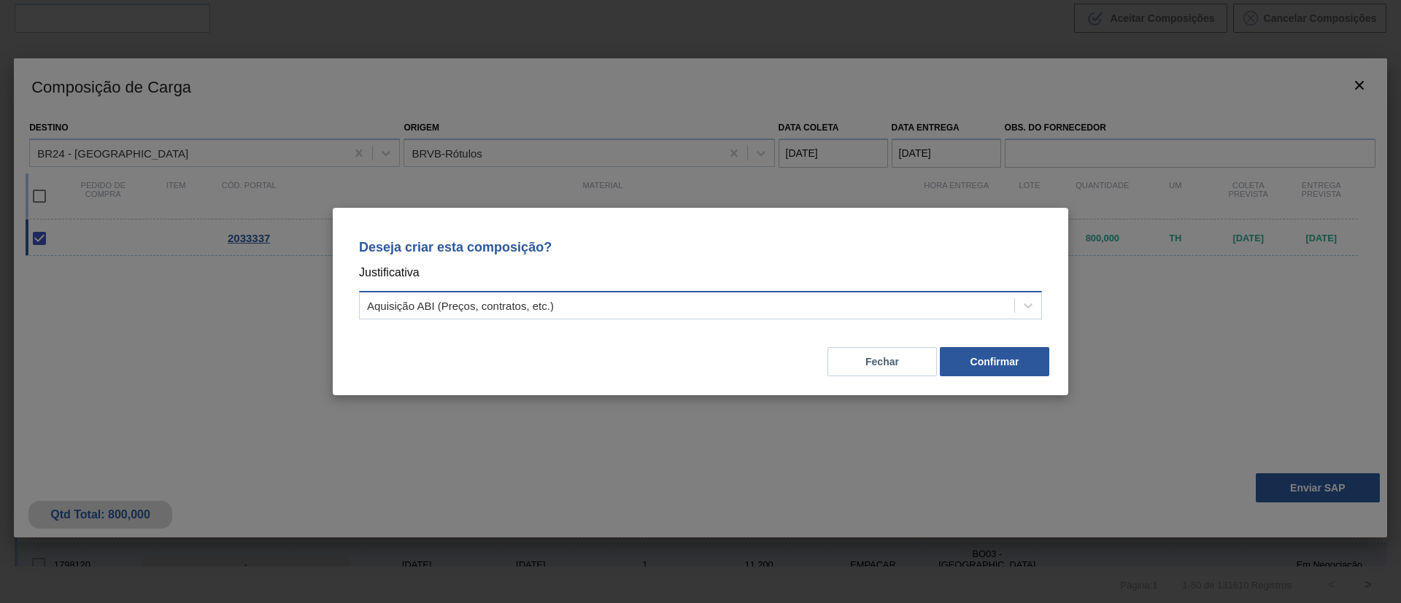
click at [600, 314] on div "Aquisição ABI (Preços, contratos, etc.)" at bounding box center [687, 306] width 655 height 21
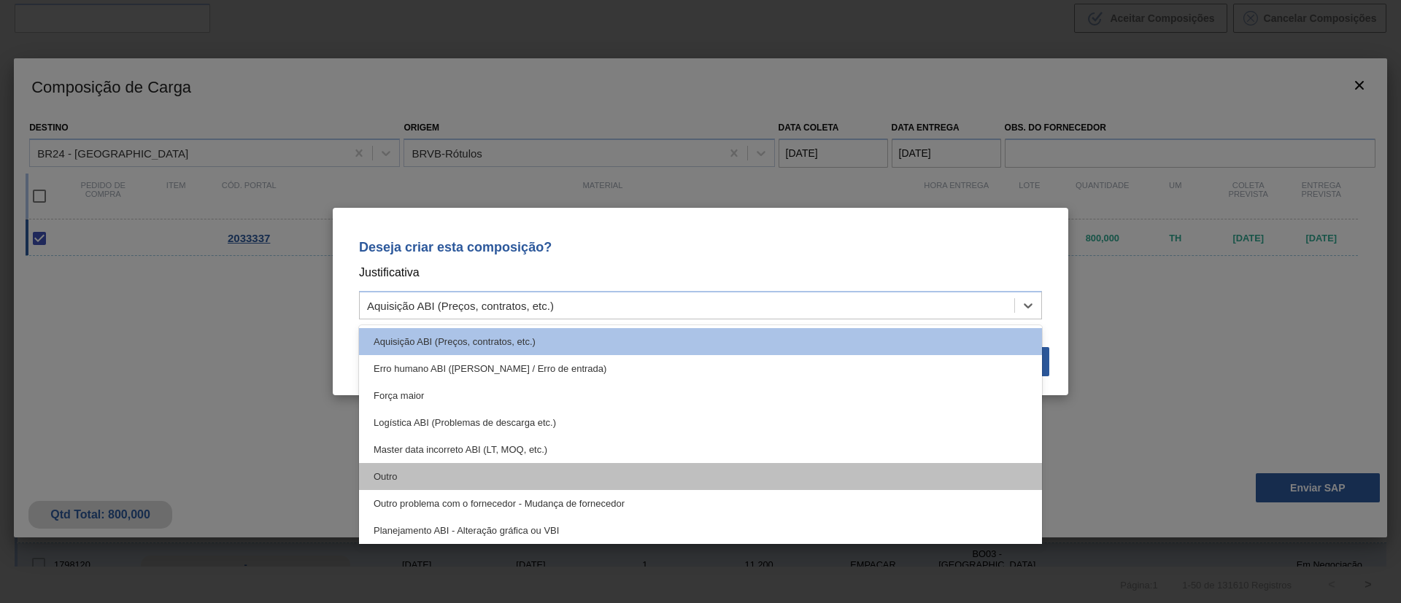
click at [462, 465] on div "Outro" at bounding box center [700, 476] width 683 height 27
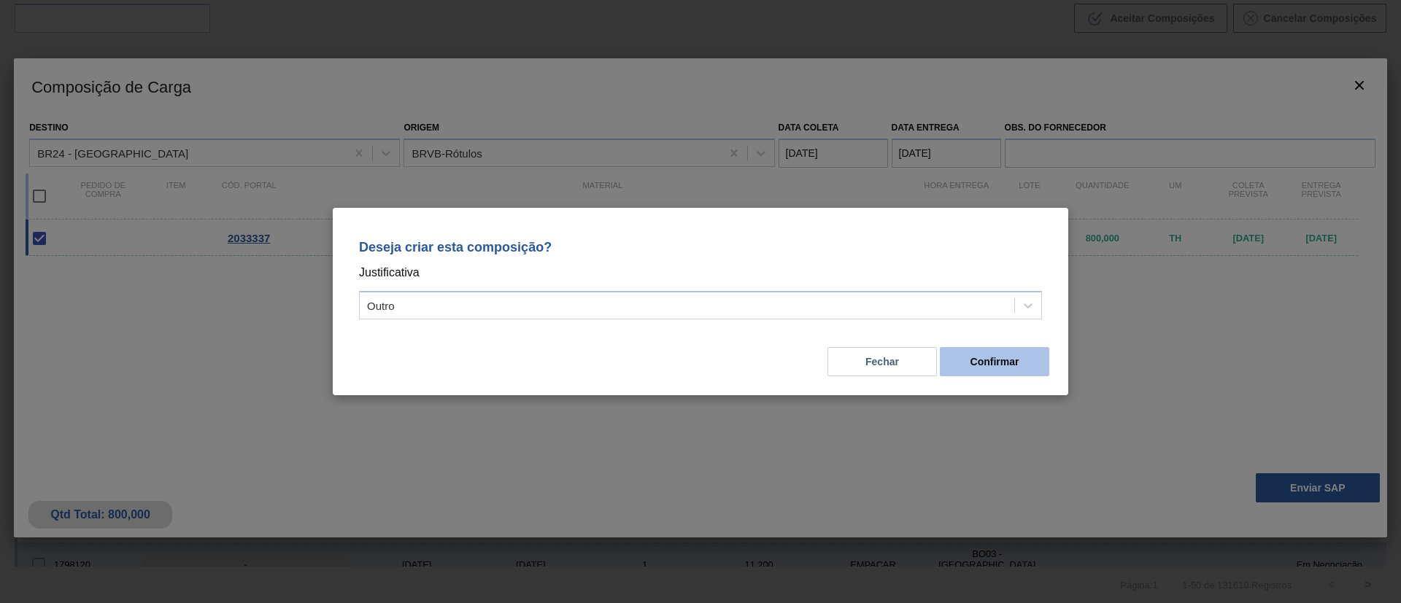
click at [1014, 360] on button "Confirmar" at bounding box center [994, 361] width 109 height 29
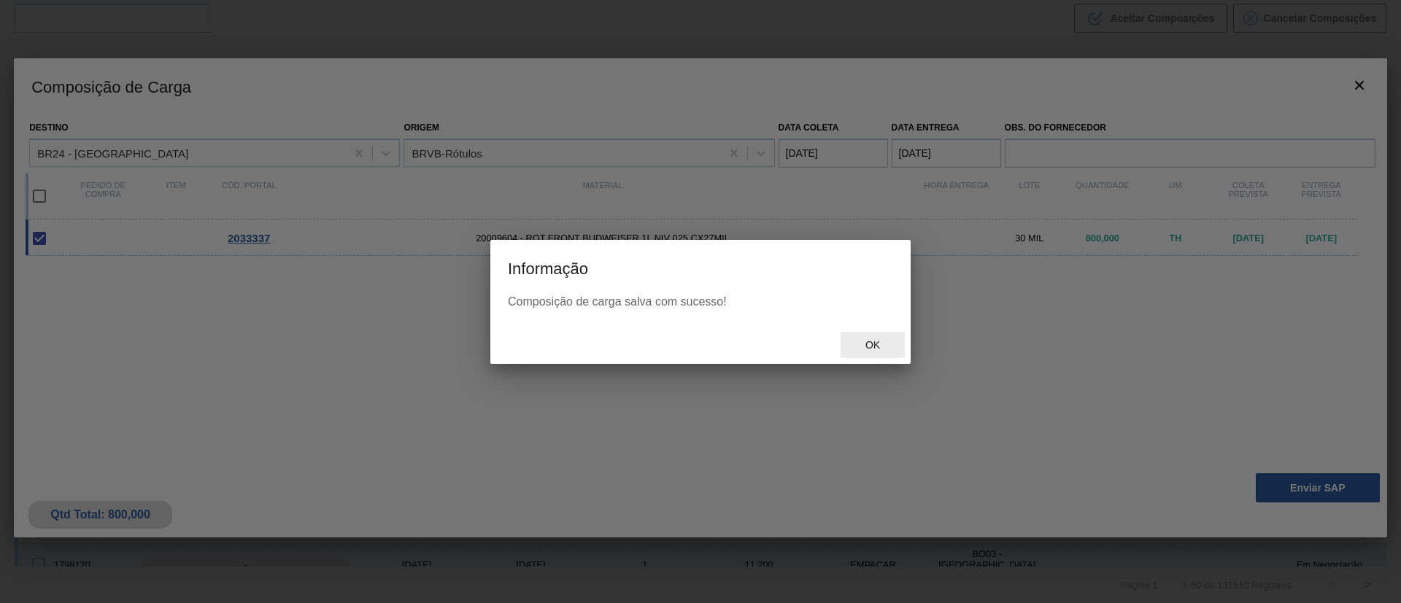
click at [862, 349] on span "Ok" at bounding box center [873, 345] width 38 height 12
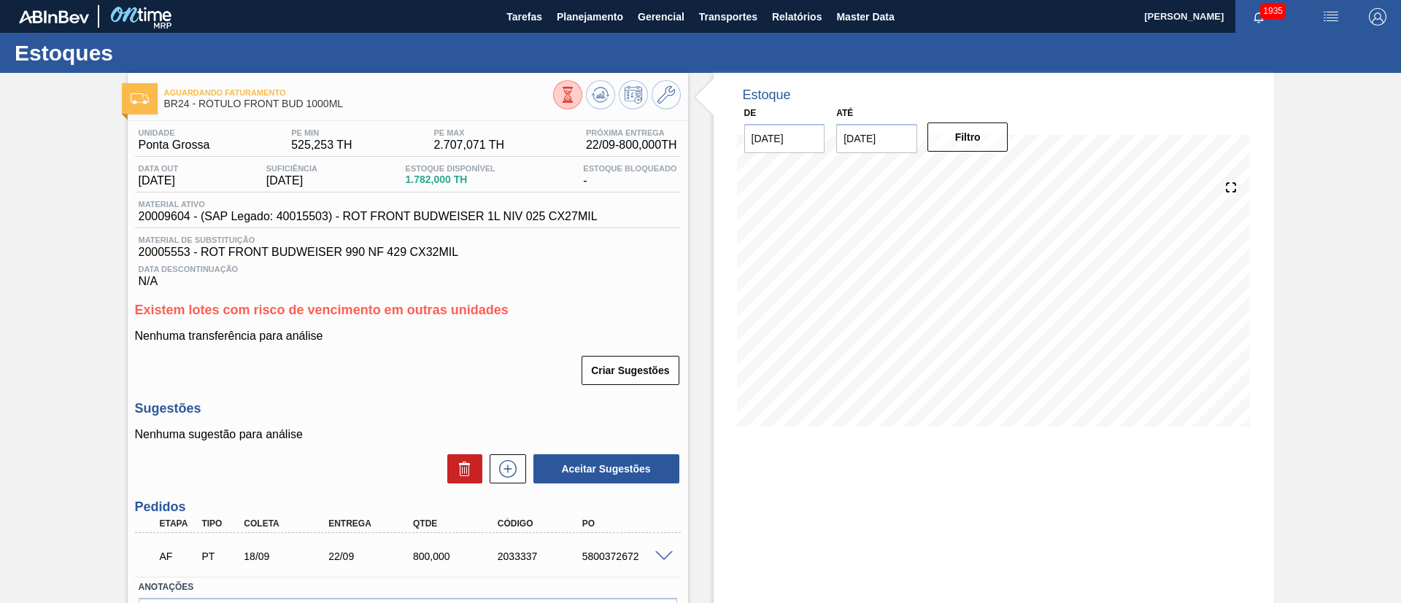
click at [617, 555] on div "5800372672" at bounding box center [626, 557] width 95 height 12
copy div "5800372672"
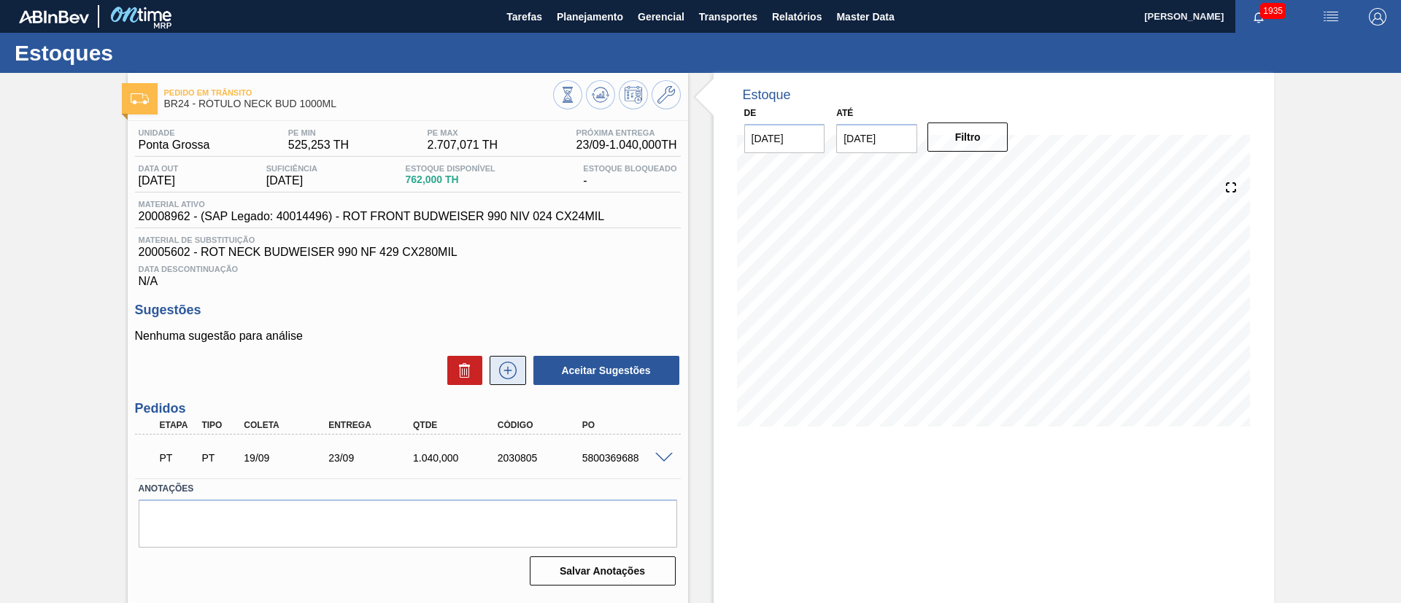
click at [500, 371] on icon at bounding box center [507, 371] width 23 height 18
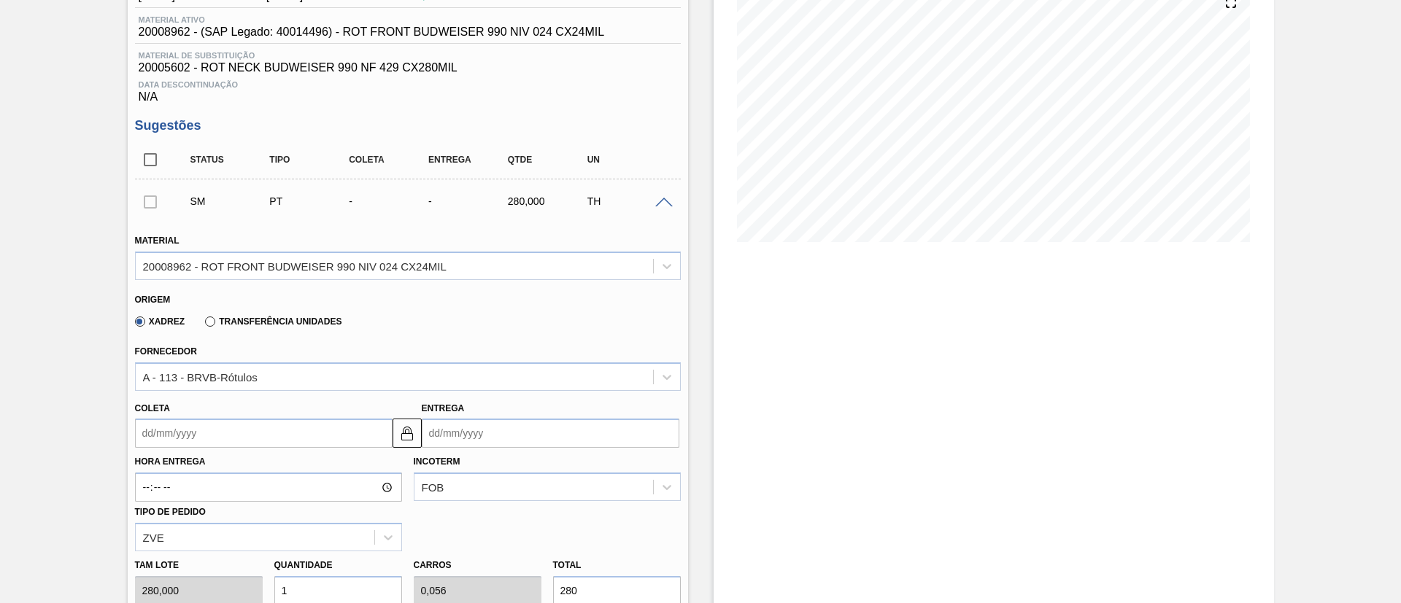
scroll to position [219, 0]
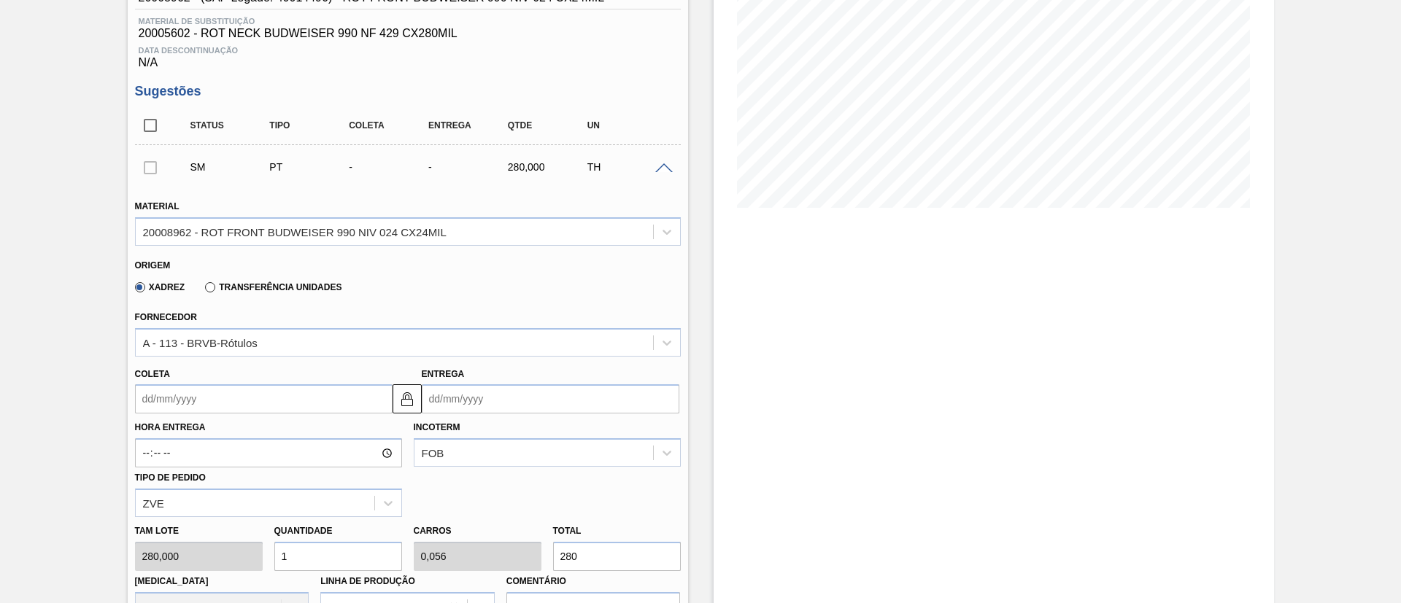
click at [198, 403] on input "Coleta" at bounding box center [264, 399] width 258 height 29
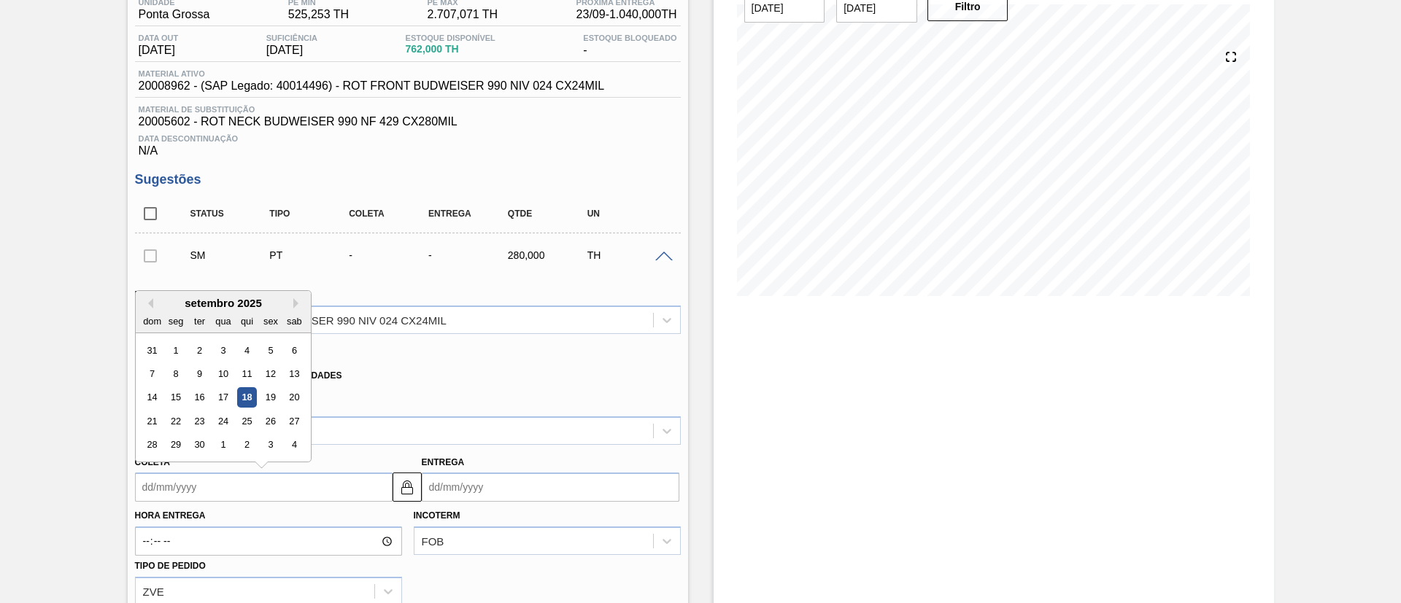
scroll to position [109, 0]
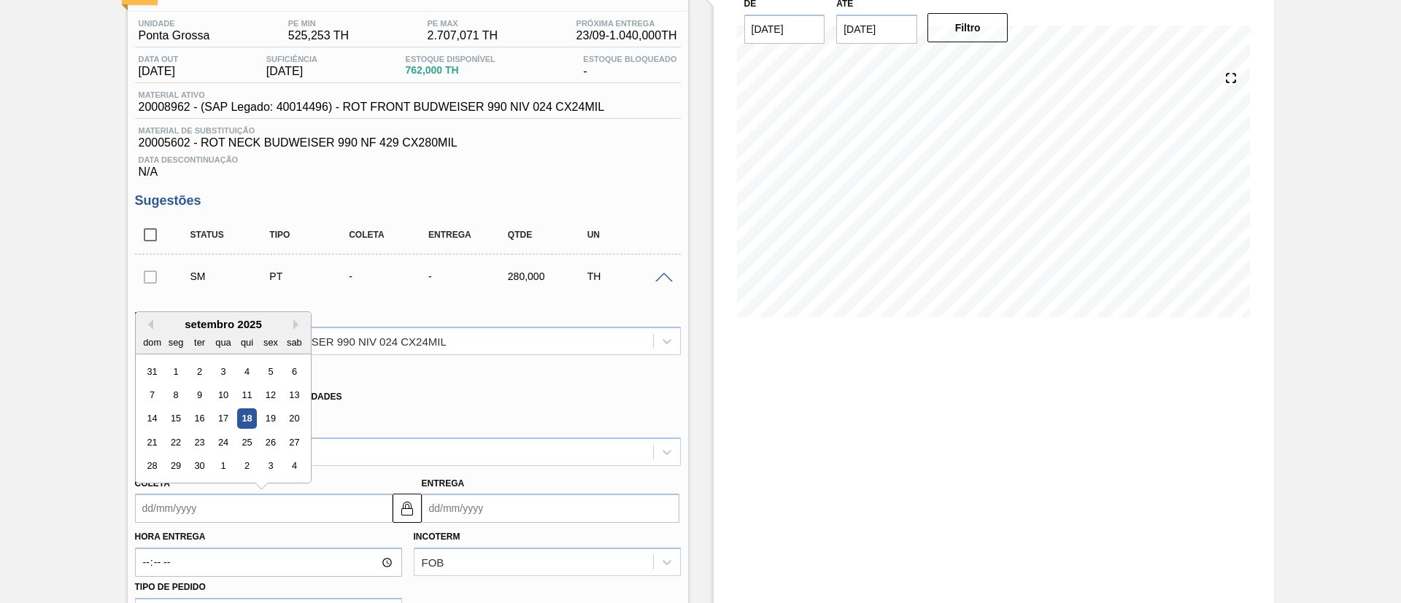
click at [244, 418] on div "18" at bounding box center [246, 419] width 20 height 20
type input "[DATE]"
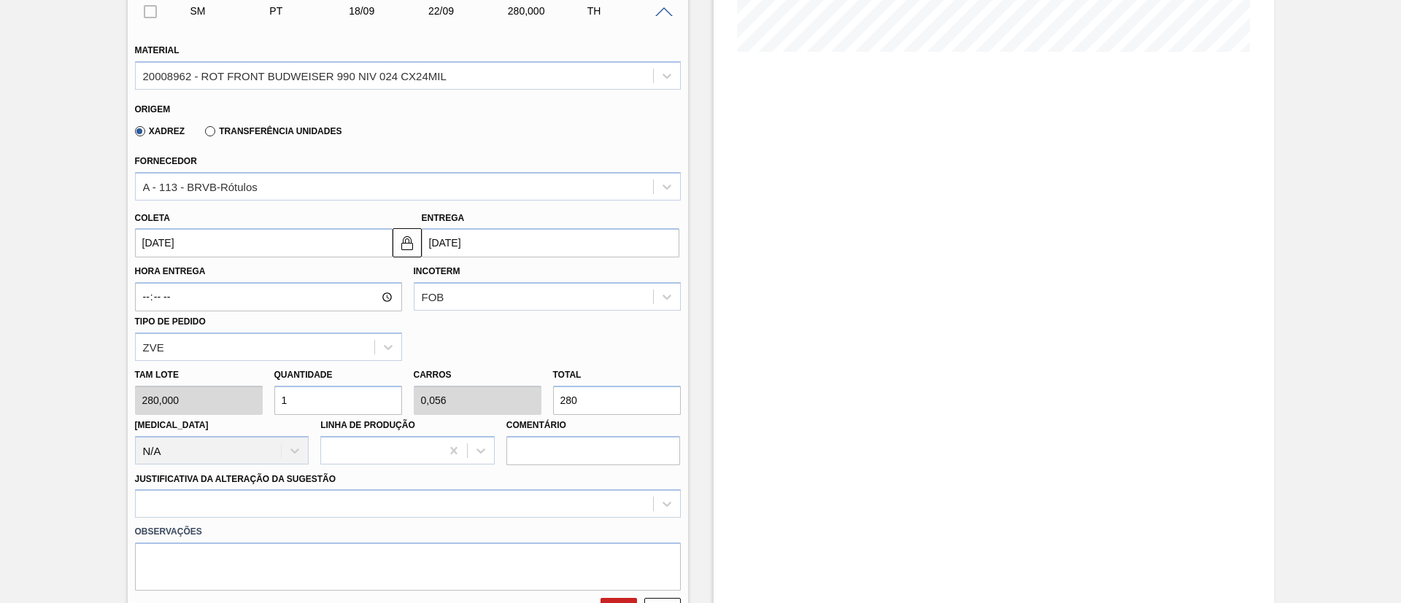
scroll to position [438, 0]
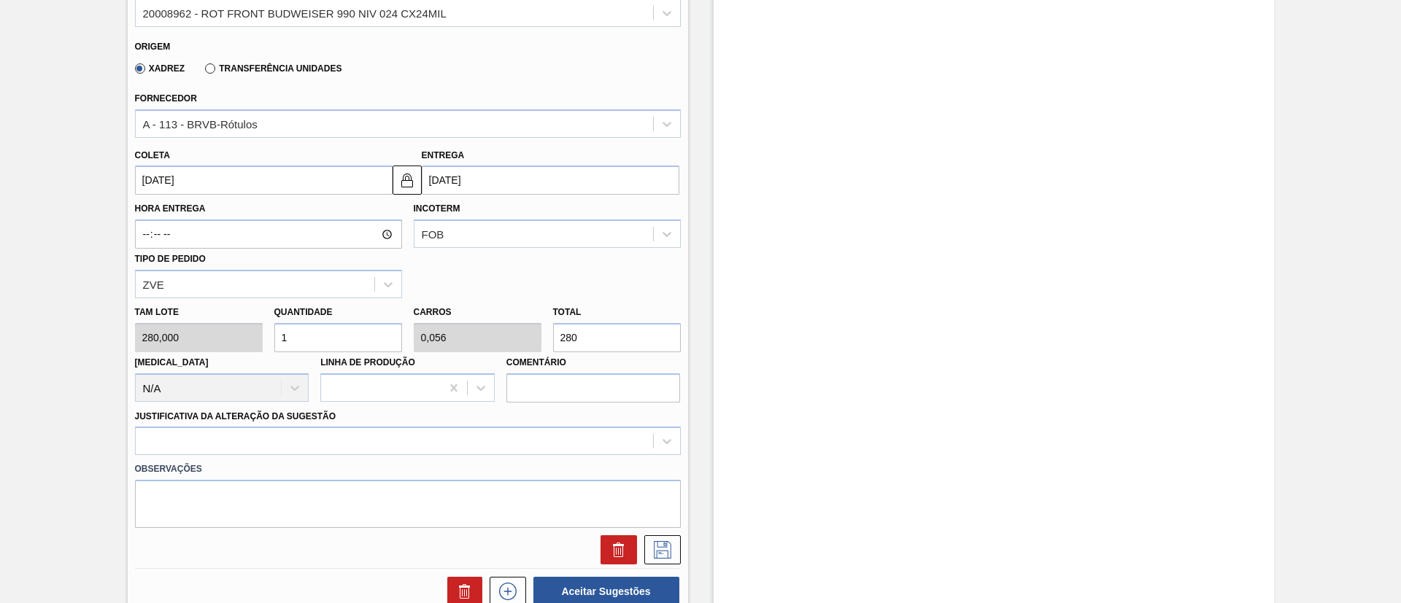
click at [538, 330] on div "Tam lote 280,000 Quantidade 1 Carros 0,056 Total 280 Doca N/A Linha de Produção…" at bounding box center [407, 350] width 557 height 104
type input "0,014"
type input "0,001"
type input "4"
type input "0,143"
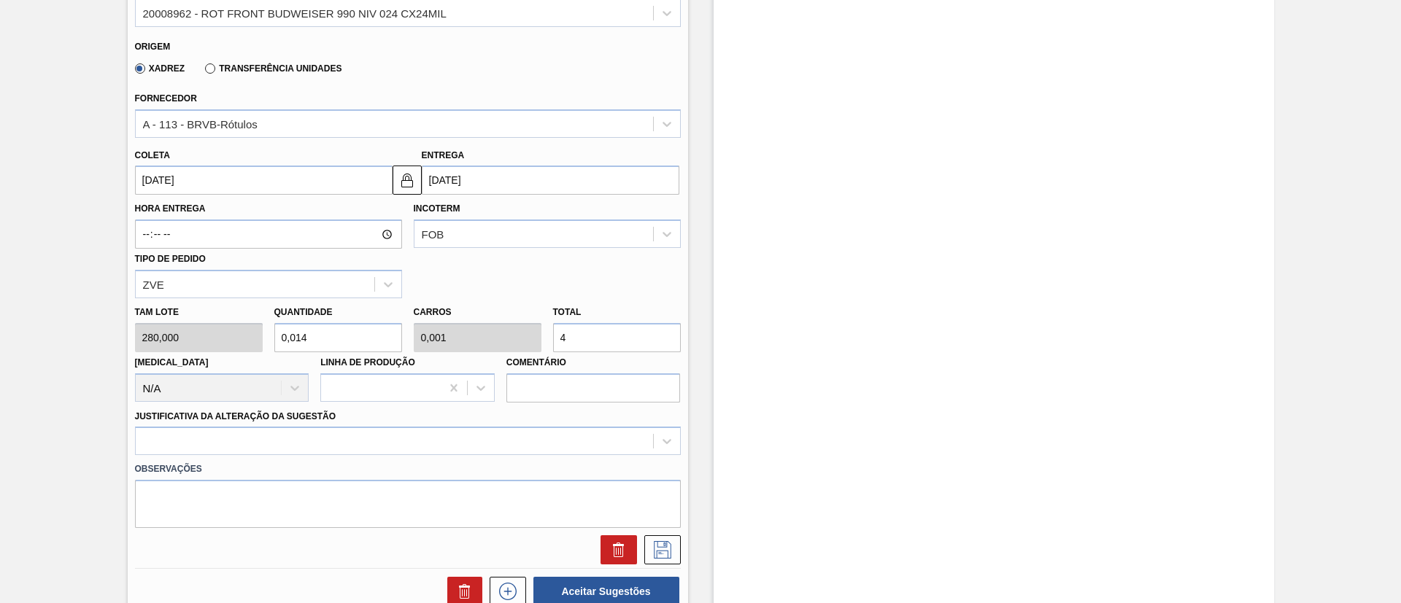
type input "0,008"
type input "40"
type input "1,429"
type input "0,08"
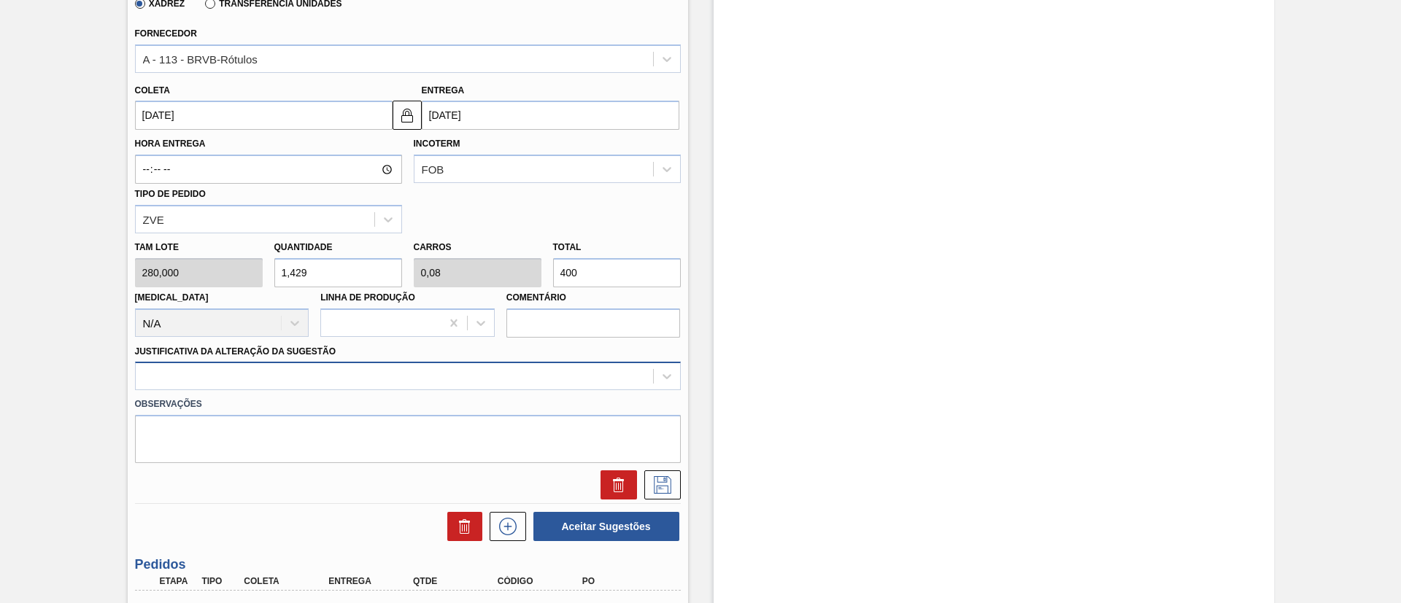
scroll to position [547, 0]
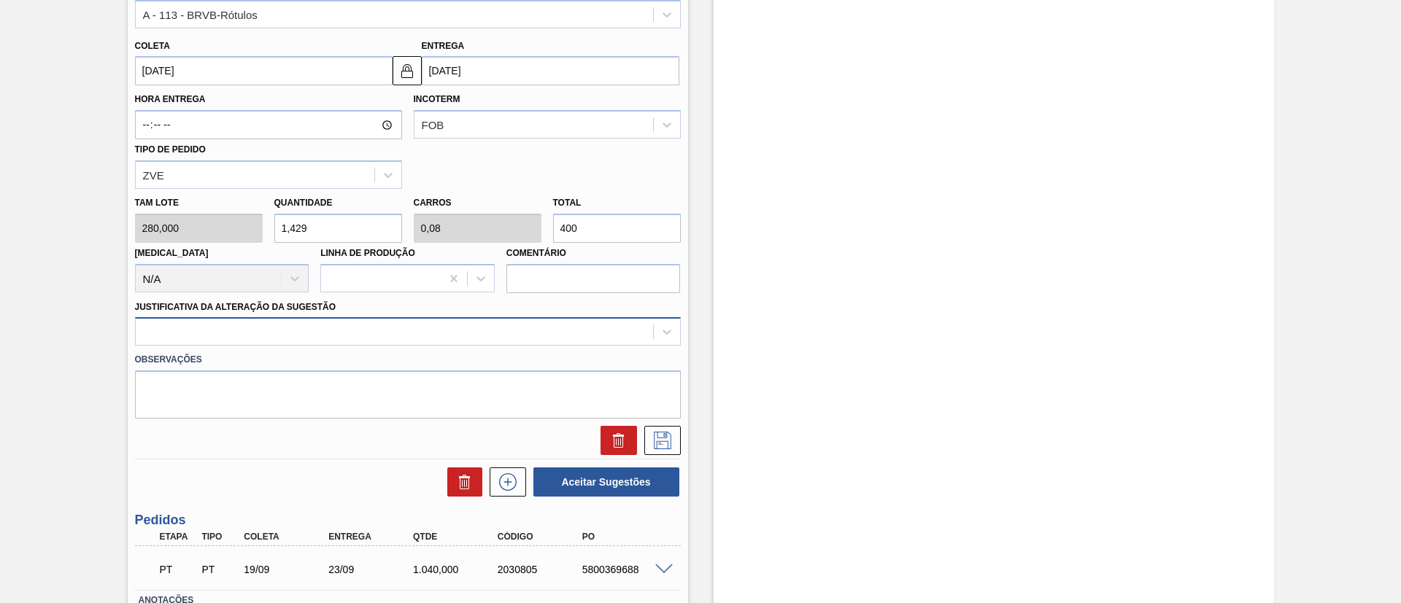
type input "400"
click at [364, 334] on div at bounding box center [394, 332] width 517 height 21
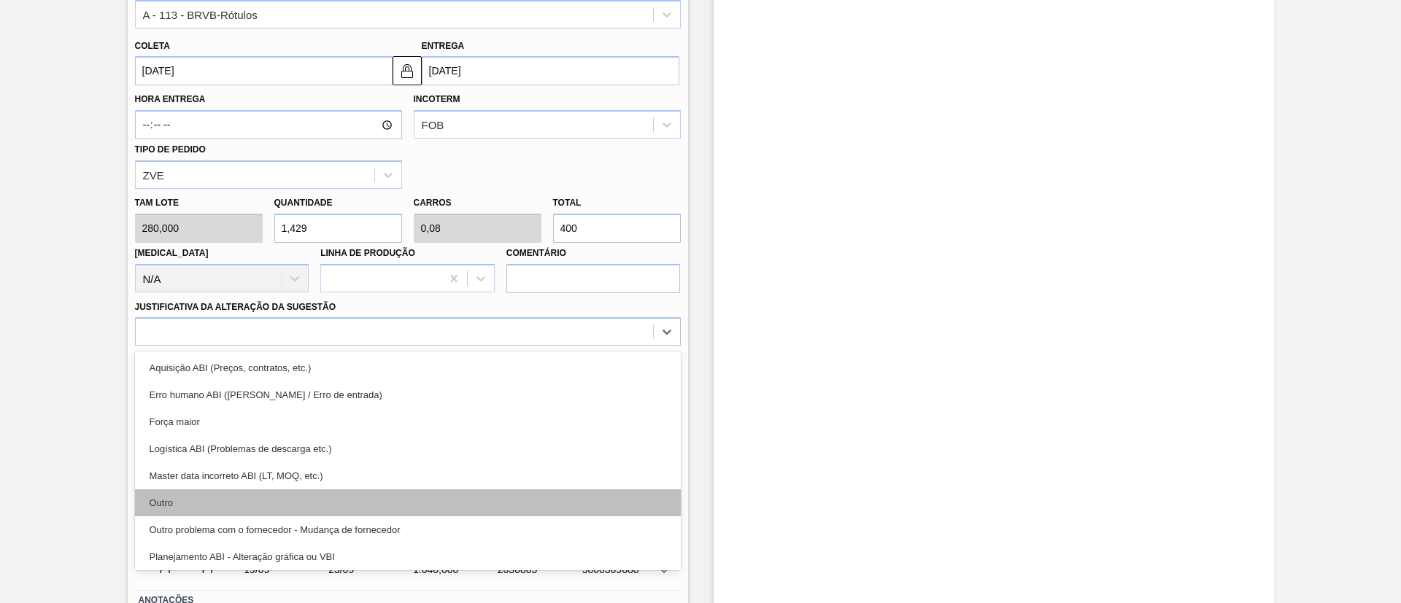
click at [295, 506] on div "Outro" at bounding box center [408, 503] width 546 height 27
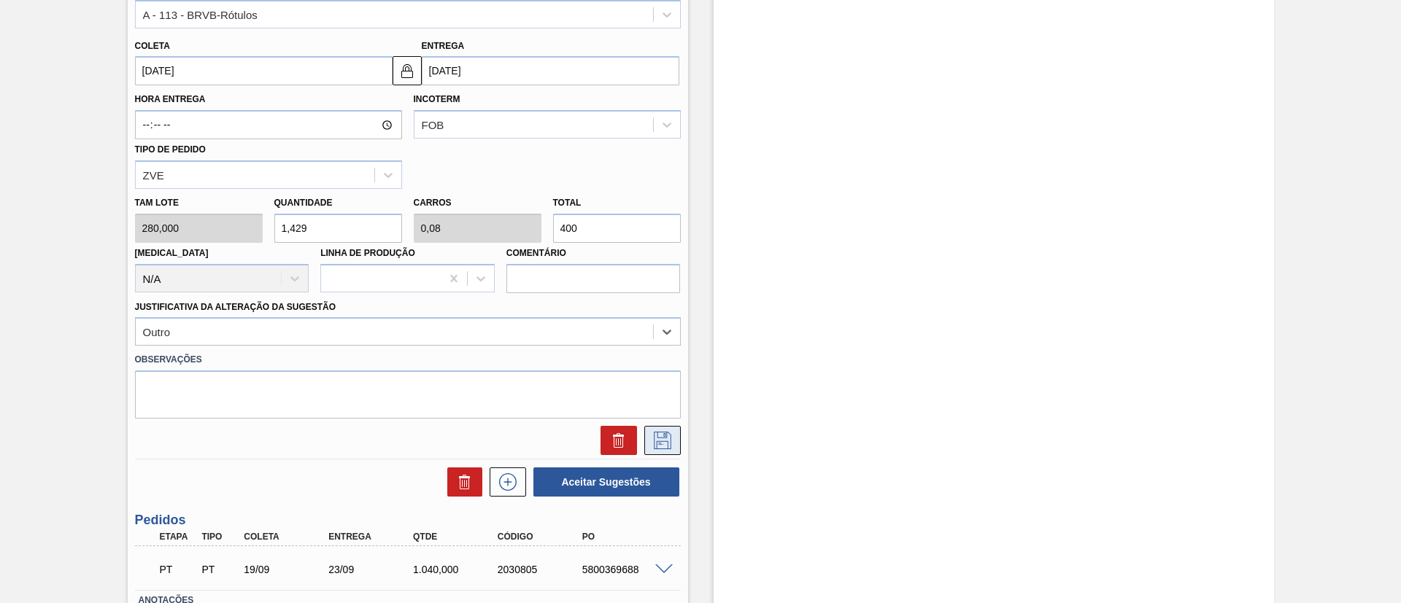
click at [663, 439] on icon at bounding box center [662, 441] width 23 height 18
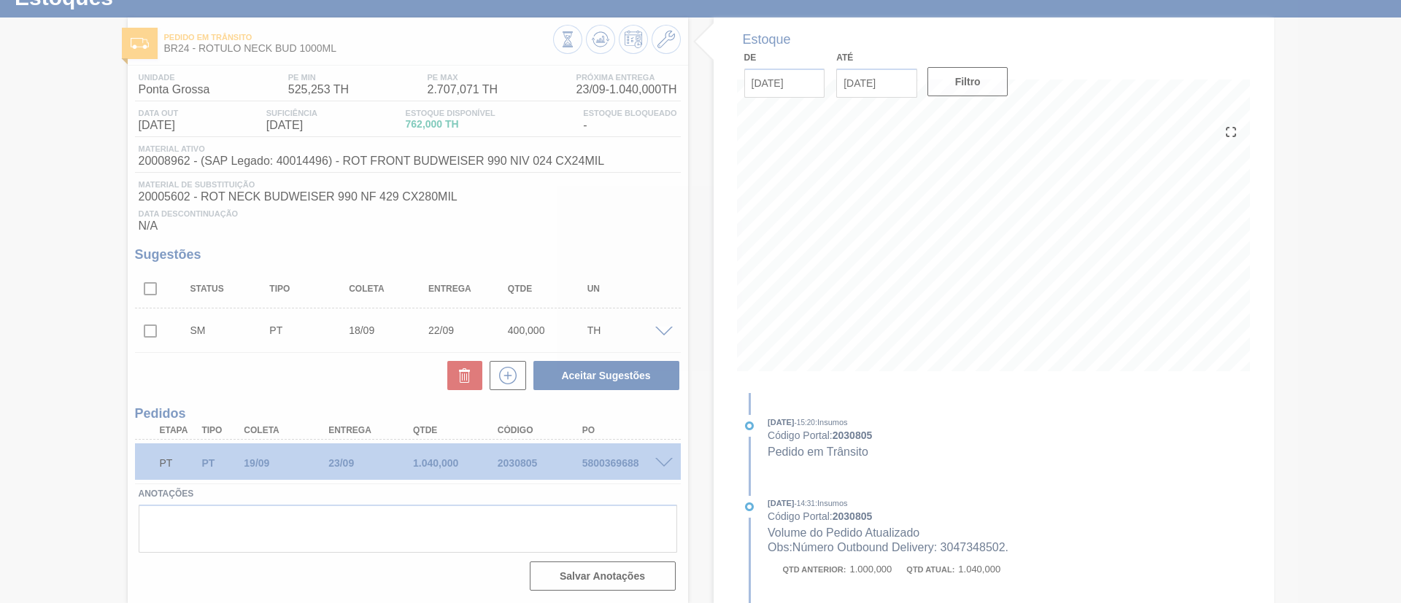
scroll to position [55, 0]
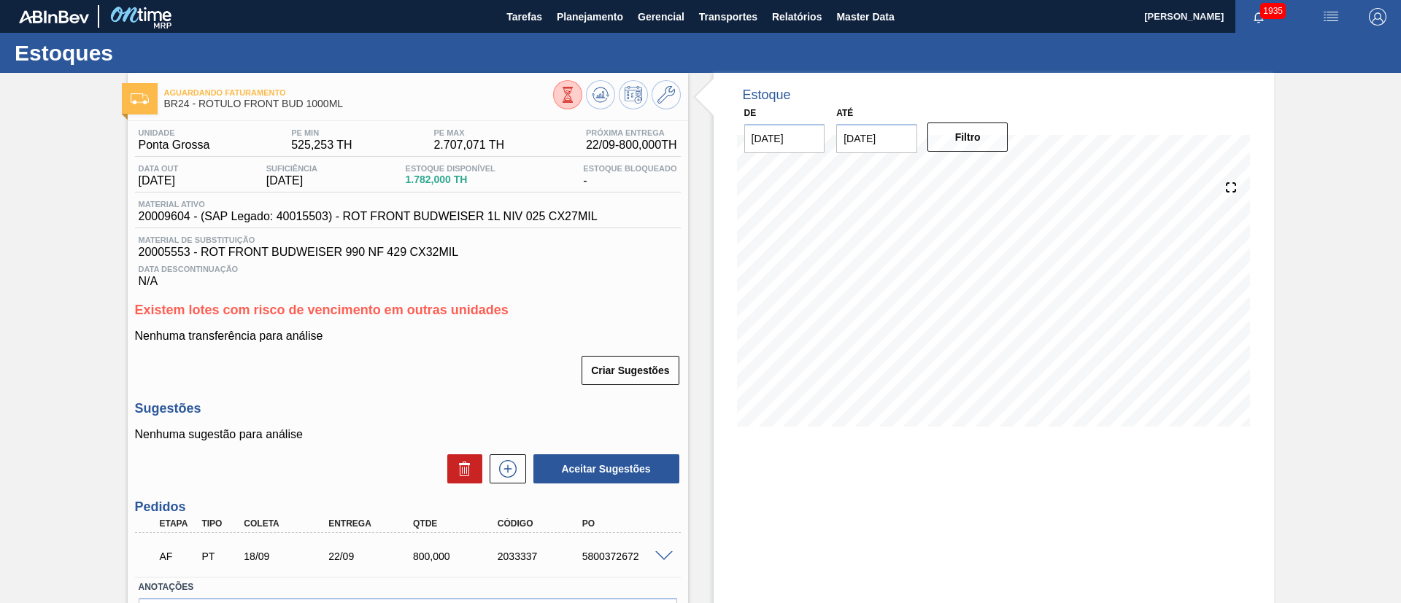
click at [611, 555] on div "5800372672" at bounding box center [626, 557] width 95 height 12
copy div "5800372672"
